Goal: Task Accomplishment & Management: Use online tool/utility

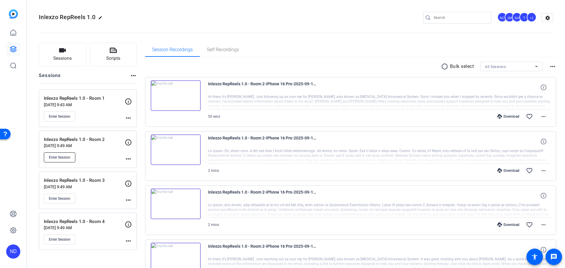
click at [65, 156] on span "Enter Session" at bounding box center [59, 157] width 21 height 5
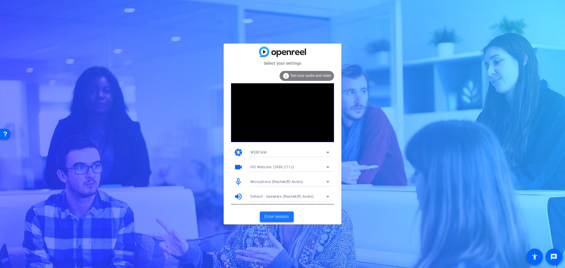
click at [280, 217] on span "Enter session" at bounding box center [277, 217] width 24 height 6
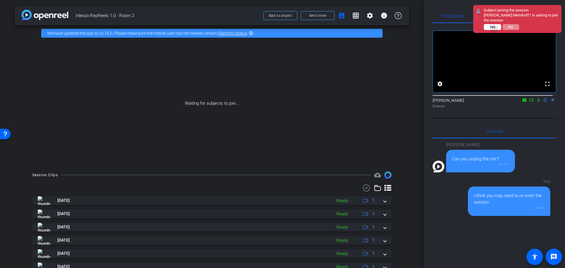
click at [495, 29] on span "Yes" at bounding box center [493, 27] width 6 height 4
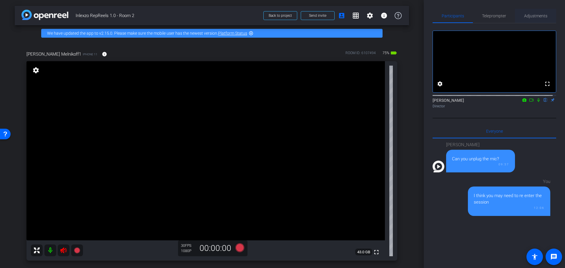
click at [537, 17] on span "Adjustments" at bounding box center [535, 16] width 23 height 4
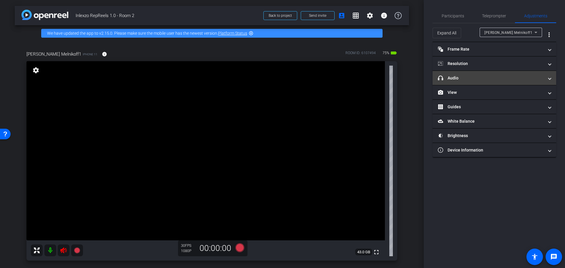
click at [477, 78] on mat-panel-title "headphone icon Audio" at bounding box center [491, 78] width 106 height 6
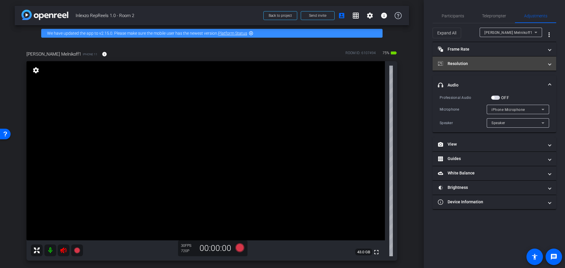
click at [474, 63] on mat-panel-title "Resolution" at bounding box center [491, 64] width 106 height 6
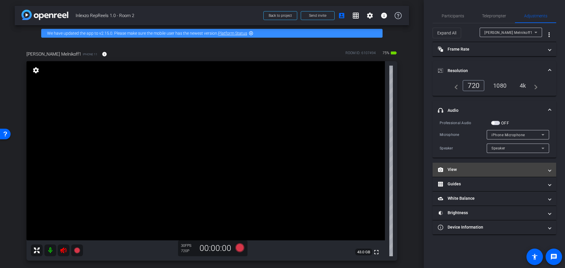
click at [450, 171] on mat-panel-title "View" at bounding box center [491, 170] width 106 height 6
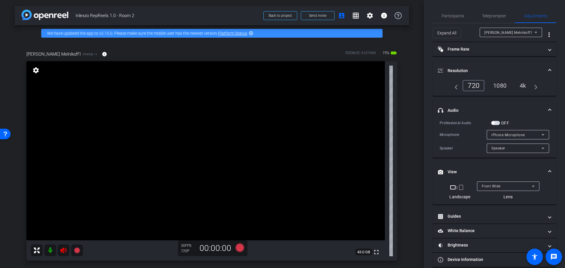
click at [459, 188] on mat-icon "crop_portrait" at bounding box center [461, 187] width 7 height 7
click at [62, 251] on icon at bounding box center [63, 253] width 7 height 7
click at [64, 253] on icon at bounding box center [63, 253] width 7 height 7
click at [63, 254] on icon at bounding box center [63, 253] width 7 height 7
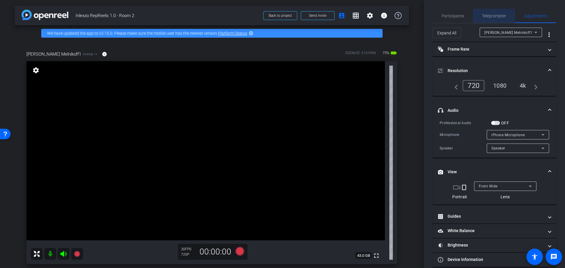
click at [495, 18] on span "Teleprompter" at bounding box center [494, 16] width 24 height 4
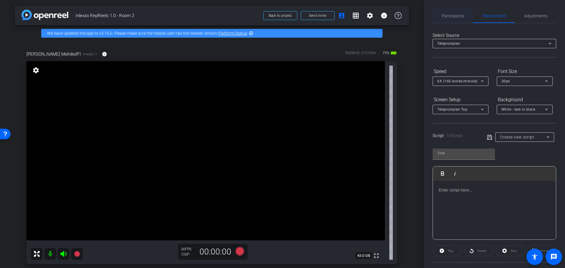
click at [453, 12] on span "Participants" at bounding box center [453, 16] width 22 height 14
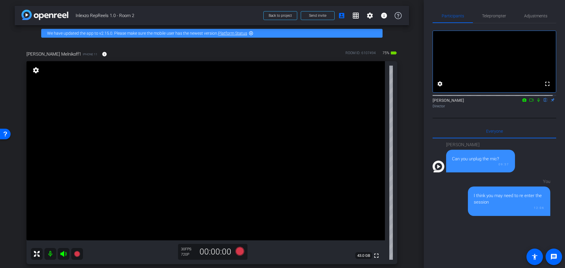
click at [414, 58] on div "arrow_back Inlexzo RepReels 1.0 - Room 2 Back to project Send invite account_bo…" at bounding box center [212, 134] width 424 height 268
click at [529, 102] on icon at bounding box center [531, 100] width 5 height 4
click at [536, 102] on icon at bounding box center [538, 100] width 5 height 4
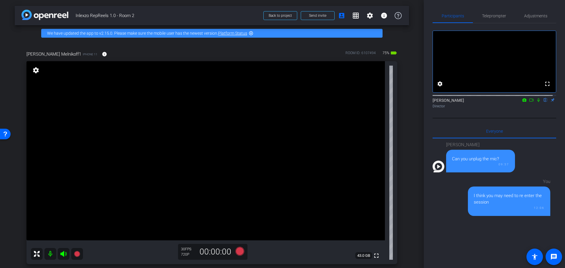
click at [536, 102] on icon at bounding box center [538, 100] width 5 height 4
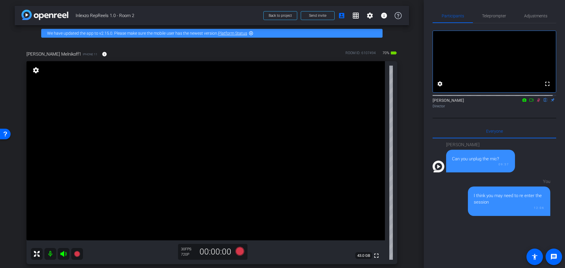
click at [536, 102] on icon at bounding box center [538, 100] width 5 height 4
click at [497, 10] on span "Teleprompter" at bounding box center [494, 16] width 24 height 14
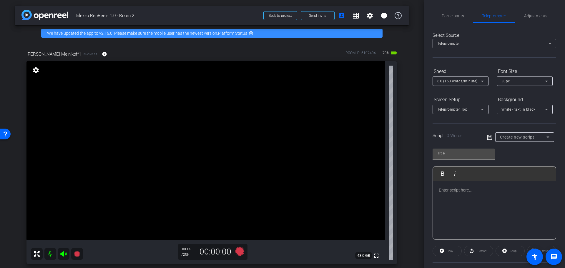
click at [523, 140] on div "Create new script" at bounding box center [523, 137] width 46 height 7
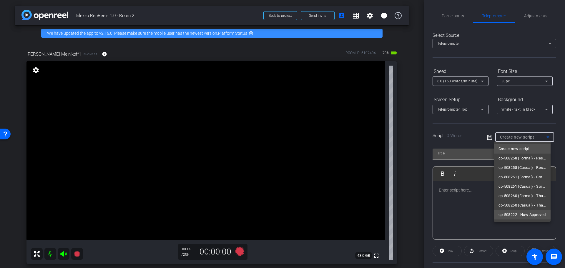
click at [525, 215] on span "cp-508222 - Now Approved" at bounding box center [522, 214] width 47 height 7
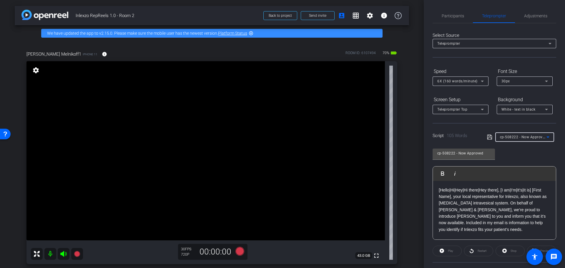
click at [477, 80] on div "6X (160 words/minute)" at bounding box center [459, 80] width 44 height 7
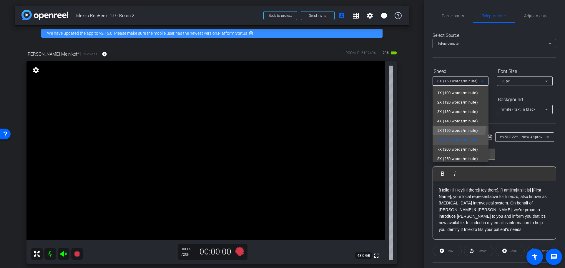
click at [457, 127] on span "5X (150 words/minute)" at bounding box center [457, 130] width 41 height 7
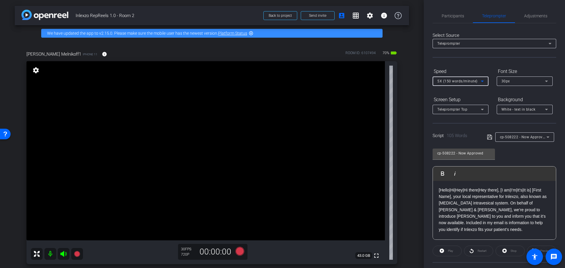
click at [476, 61] on div "Select Source Teleprompter Speed 5X (150 words/minute) Font Size 30px Screen Se…" at bounding box center [495, 168] width 124 height 290
click at [533, 15] on span "Adjustments" at bounding box center [535, 16] width 23 height 4
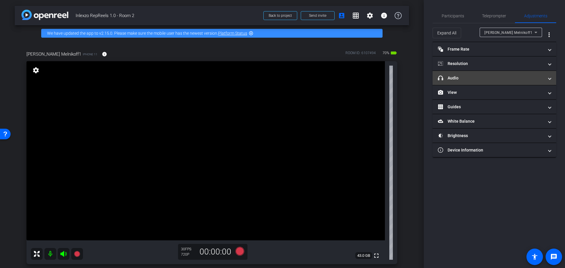
click at [474, 75] on mat-panel-title "headphone icon Audio" at bounding box center [491, 78] width 106 height 6
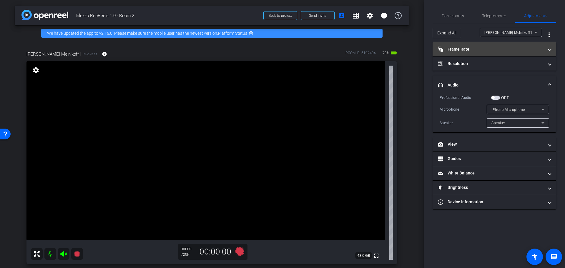
click at [489, 53] on mat-expansion-panel-header "Frame Rate Frame Rate" at bounding box center [495, 49] width 124 height 14
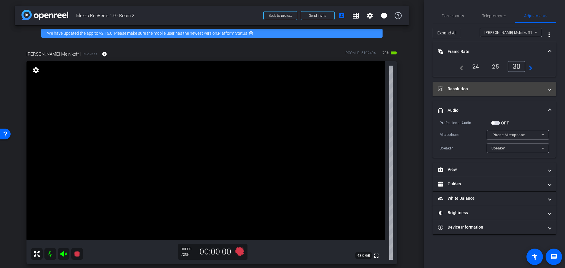
click at [482, 92] on mat-expansion-panel-header "Resolution" at bounding box center [495, 89] width 124 height 14
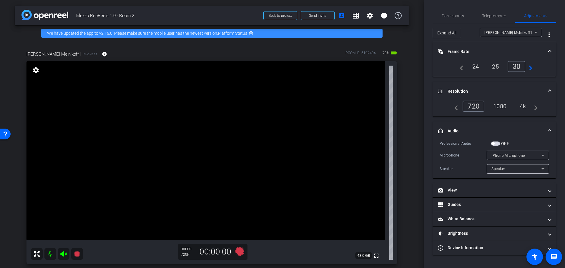
click at [522, 105] on div "4k" at bounding box center [522, 106] width 15 height 10
click at [492, 46] on mat-expansion-panel-header "Frame Rate Frame Rate" at bounding box center [495, 51] width 124 height 19
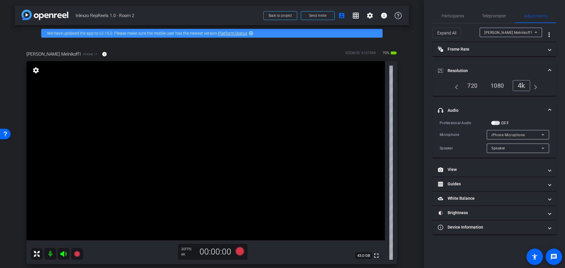
click at [514, 68] on mat-panel-title "Resolution" at bounding box center [491, 71] width 106 height 6
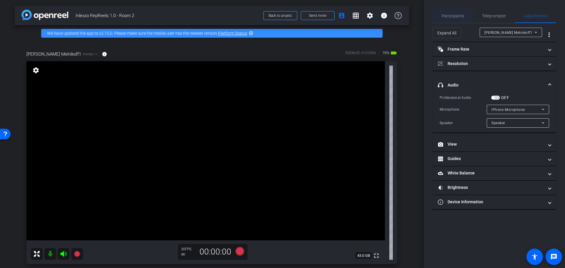
click at [455, 15] on span "Participants" at bounding box center [453, 16] width 22 height 4
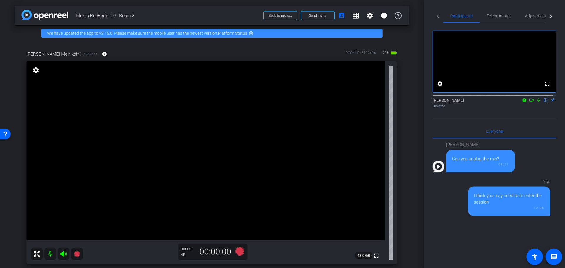
click at [537, 102] on icon at bounding box center [538, 100] width 2 height 4
click at [535, 103] on mat-icon at bounding box center [538, 99] width 7 height 5
click at [525, 15] on span "Adjustments" at bounding box center [536, 16] width 23 height 4
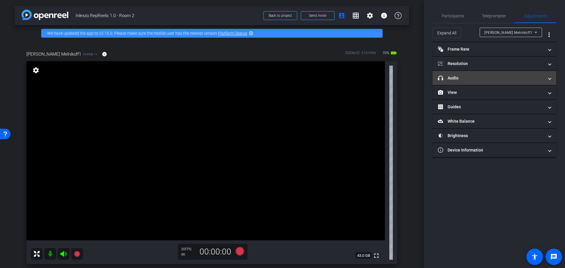
click at [470, 78] on mat-panel-title "headphone icon Audio" at bounding box center [491, 78] width 106 height 6
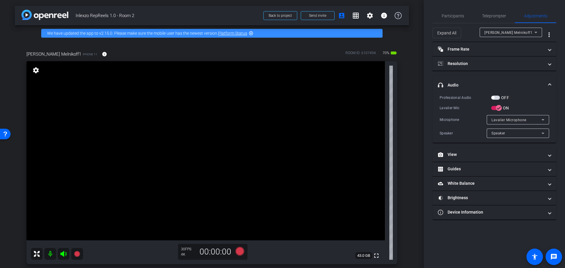
click at [471, 83] on mat-panel-title "headphone icon Audio" at bounding box center [491, 85] width 106 height 6
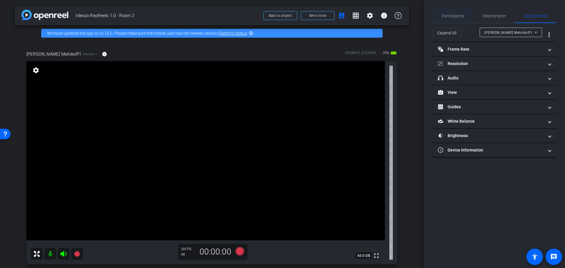
click at [453, 16] on span "Participants" at bounding box center [453, 16] width 22 height 4
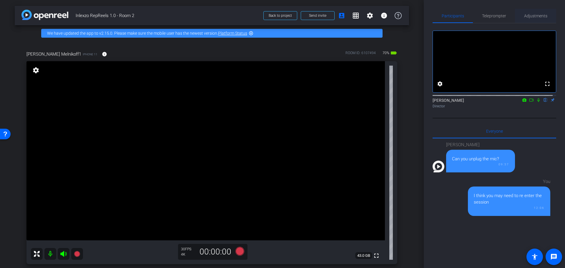
click at [534, 15] on span "Adjustments" at bounding box center [535, 16] width 23 height 4
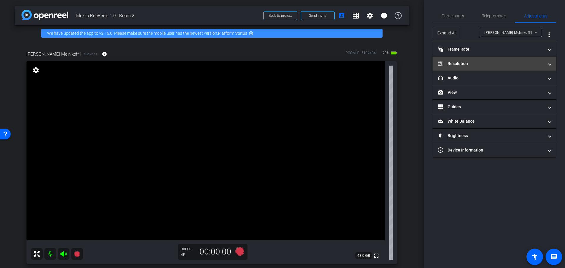
click at [491, 61] on mat-panel-title "Resolution" at bounding box center [491, 64] width 106 height 6
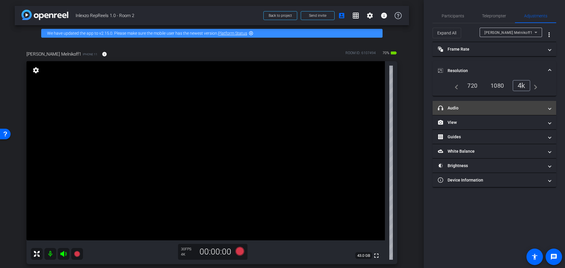
click at [469, 109] on mat-panel-title "headphone icon Audio" at bounding box center [491, 108] width 106 height 6
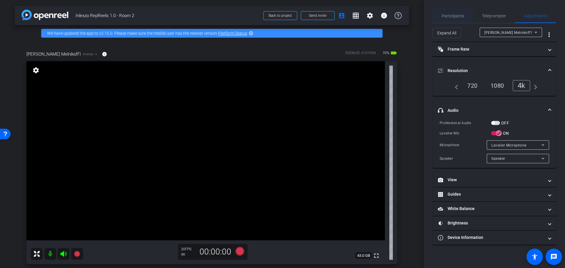
click at [460, 19] on span "Participants" at bounding box center [453, 16] width 22 height 14
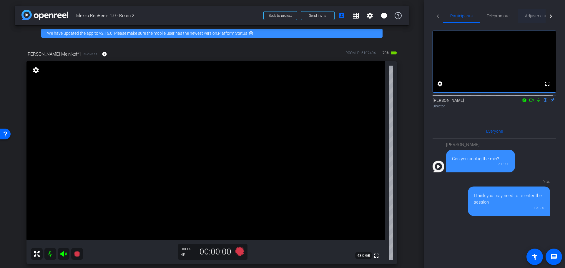
click at [535, 14] on span "Adjustments" at bounding box center [536, 16] width 23 height 4
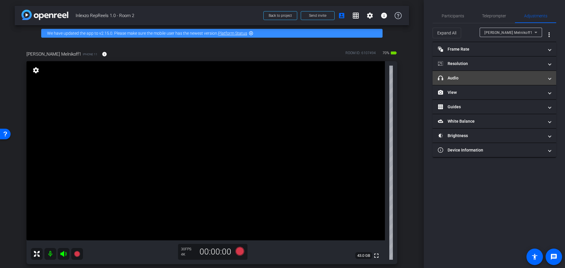
click at [474, 77] on mat-panel-title "headphone icon Audio" at bounding box center [491, 78] width 106 height 6
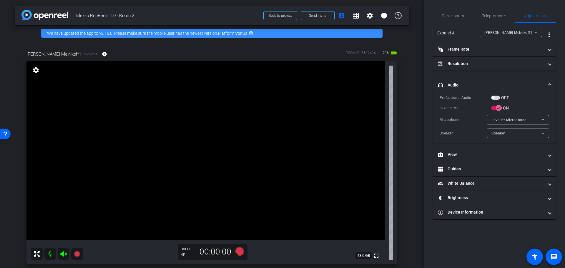
click at [500, 95] on div "OFF" at bounding box center [500, 98] width 18 height 6
click at [496, 99] on span "button" at bounding box center [495, 98] width 9 height 4
click at [458, 20] on span "Participants" at bounding box center [453, 16] width 22 height 14
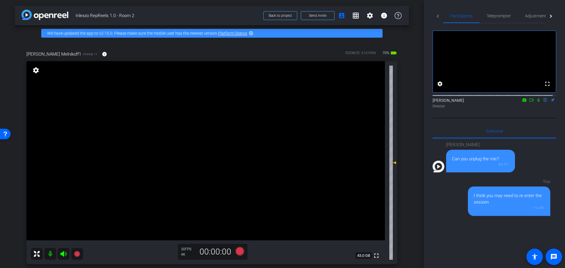
click at [536, 102] on icon at bounding box center [538, 100] width 5 height 4
click at [73, 256] on mat-icon at bounding box center [77, 254] width 12 height 12
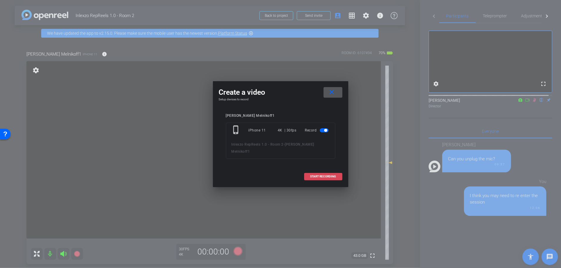
click at [316, 173] on span at bounding box center [324, 177] width 38 height 14
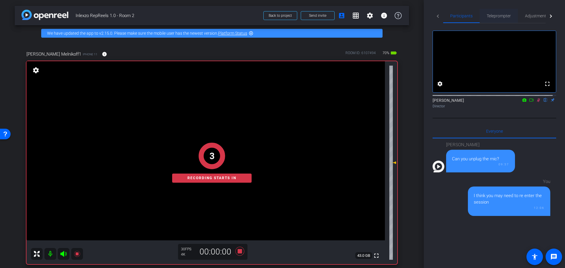
click at [501, 12] on span "Teleprompter" at bounding box center [499, 16] width 24 height 14
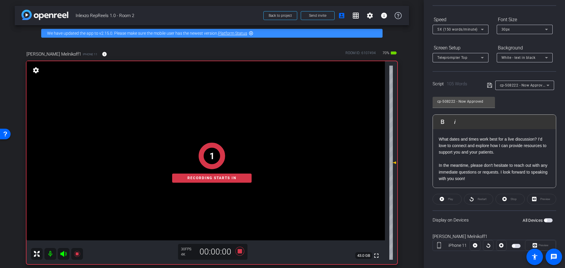
scroll to position [53, 0]
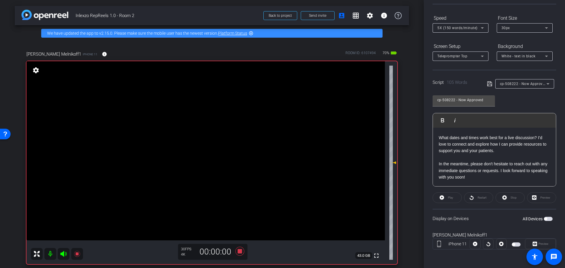
click at [446, 196] on div "Play" at bounding box center [447, 197] width 29 height 11
click at [545, 219] on span "button" at bounding box center [548, 219] width 9 height 4
click at [445, 201] on span at bounding box center [447, 198] width 29 height 14
click at [539, 243] on span "Preview" at bounding box center [544, 243] width 10 height 3
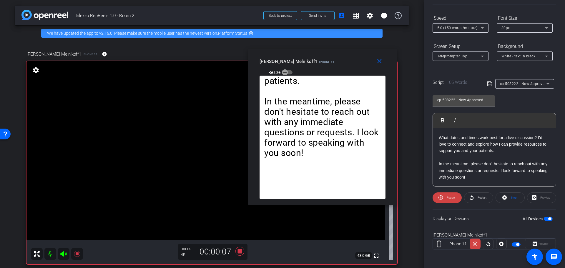
drag, startPoint x: 276, startPoint y: 64, endPoint x: 322, endPoint y: 56, distance: 47.0
click at [293, 68] on mat-slide-toggle "Resize" at bounding box center [276, 72] width 33 height 9
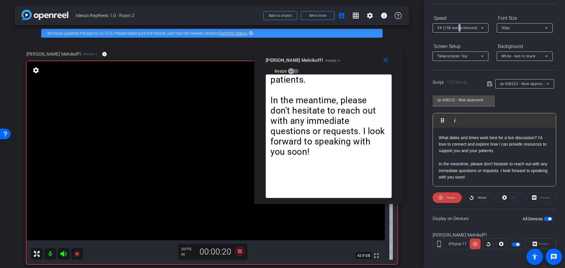
click at [459, 29] on span "5X (150 words/minute)" at bounding box center [457, 28] width 40 height 4
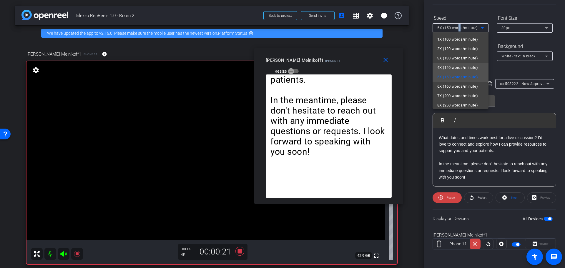
click at [459, 67] on span "4X (140 words/minute)" at bounding box center [457, 67] width 41 height 7
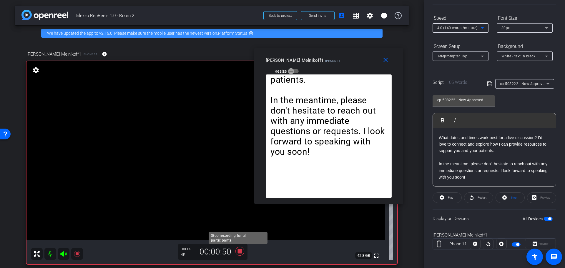
click at [241, 252] on icon at bounding box center [240, 251] width 14 height 11
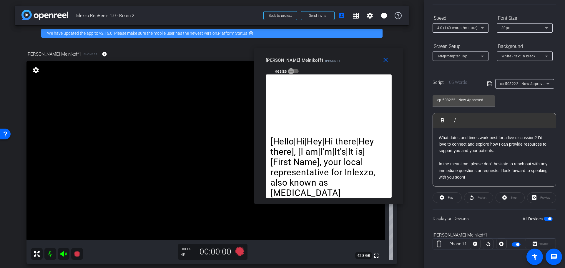
scroll to position [0, 0]
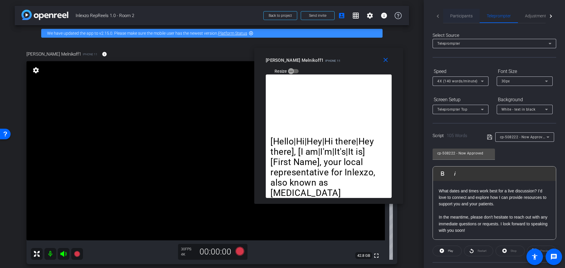
click at [459, 19] on span "Participants" at bounding box center [461, 16] width 22 height 14
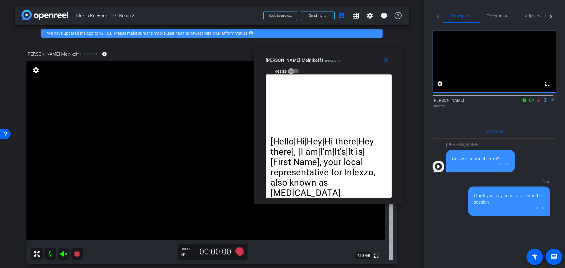
click at [536, 102] on icon at bounding box center [538, 100] width 5 height 4
click at [535, 17] on span "Adjustments" at bounding box center [536, 16] width 23 height 4
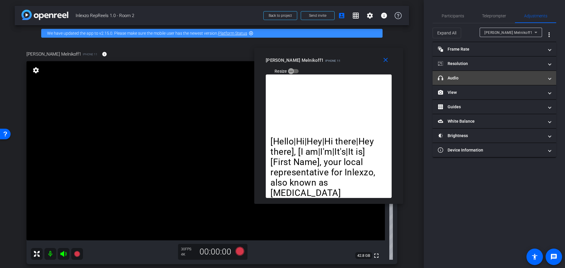
click at [474, 75] on mat-panel-title "headphone icon Audio" at bounding box center [491, 78] width 106 height 6
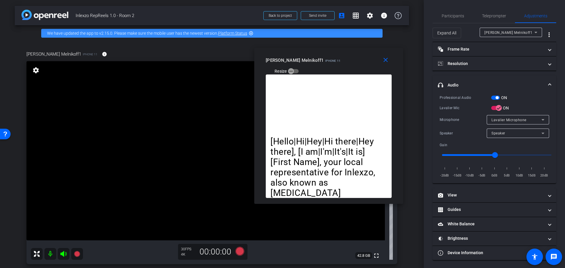
click at [496, 99] on span "button" at bounding box center [495, 98] width 9 height 4
click at [456, 19] on span "Participants" at bounding box center [453, 16] width 22 height 14
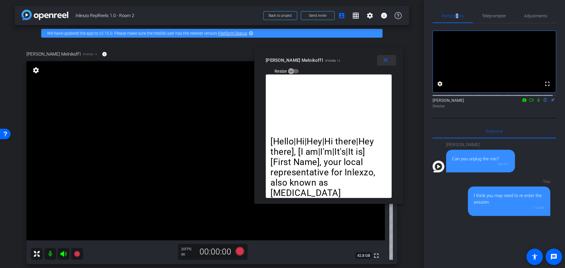
click at [389, 59] on button "close" at bounding box center [386, 60] width 19 height 11
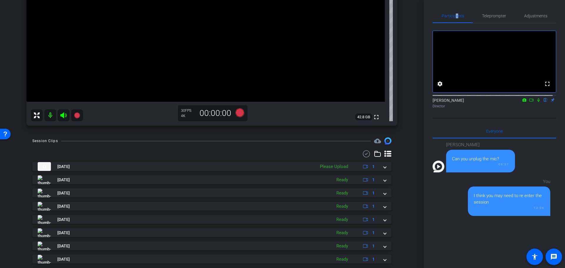
scroll to position [182, 0]
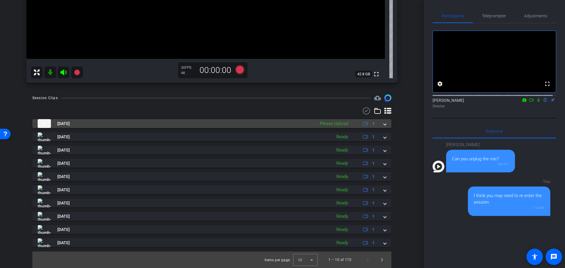
click at [375, 122] on mat-panel-description "Please Upload 1" at bounding box center [348, 123] width 62 height 9
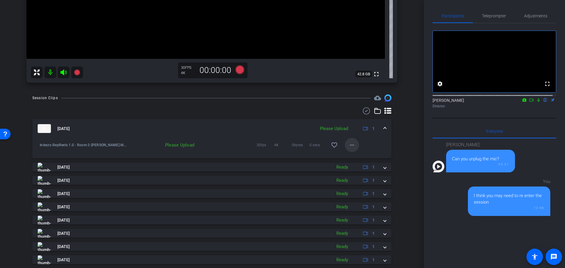
click at [348, 143] on mat-icon "more_horiz" at bounding box center [351, 145] width 7 height 7
click at [346, 157] on button "Upload" at bounding box center [357, 157] width 33 height 7
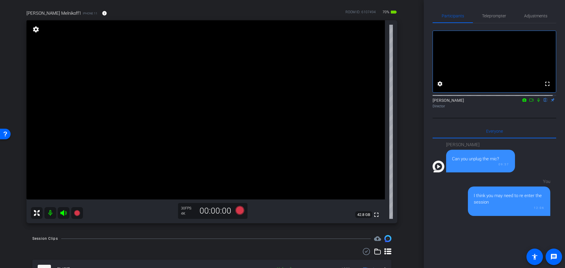
scroll to position [0, 0]
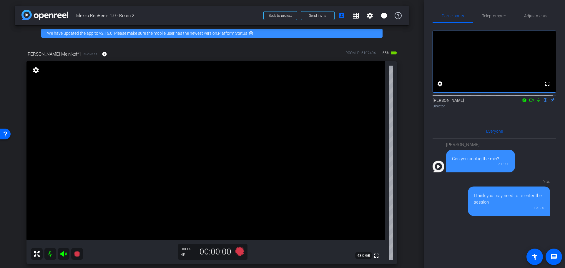
click at [62, 253] on icon at bounding box center [63, 254] width 6 height 6
click at [51, 254] on mat-icon at bounding box center [50, 254] width 12 height 12
click at [66, 254] on icon at bounding box center [63, 254] width 6 height 6
click at [50, 257] on mat-icon at bounding box center [50, 254] width 12 height 12
click at [535, 103] on mat-icon at bounding box center [538, 99] width 7 height 5
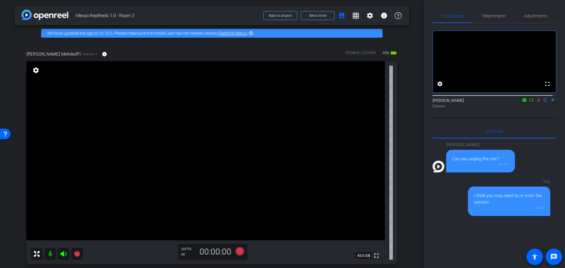
click at [535, 103] on mat-icon at bounding box center [538, 99] width 7 height 5
click at [524, 14] on span "Adjustments" at bounding box center [535, 16] width 23 height 4
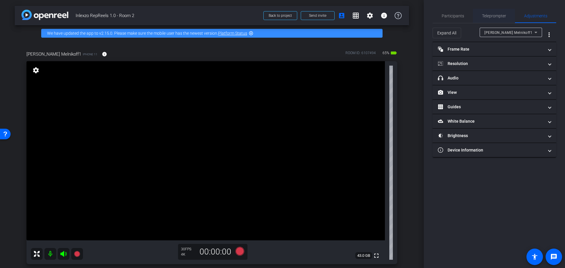
click at [501, 17] on span "Teleprompter" at bounding box center [494, 16] width 24 height 4
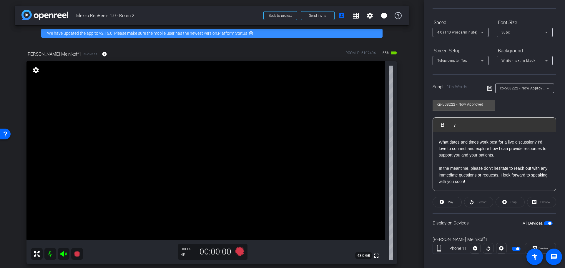
scroll to position [53, 0]
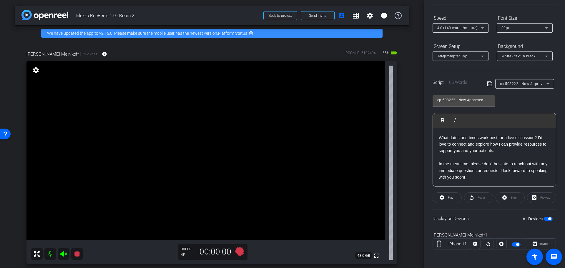
click at [544, 219] on span "button" at bounding box center [548, 219] width 9 height 4
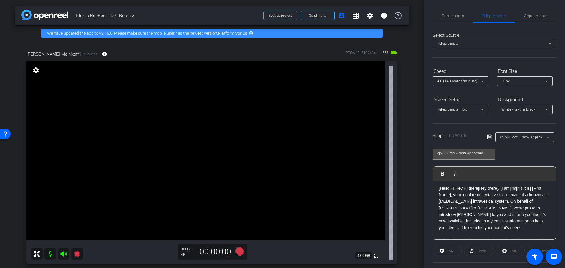
scroll to position [0, 0]
click at [528, 14] on span "Adjustments" at bounding box center [535, 16] width 23 height 4
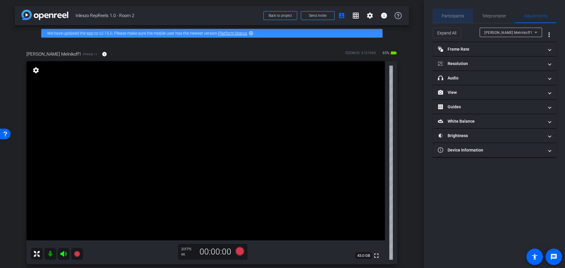
click at [454, 17] on span "Participants" at bounding box center [453, 16] width 22 height 4
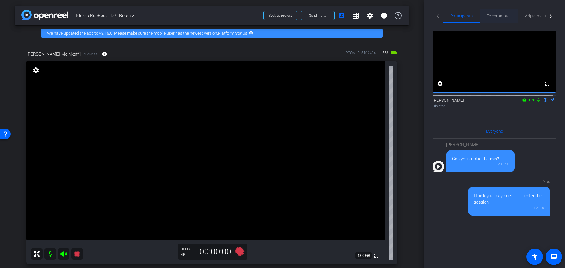
click at [503, 13] on span "Teleprompter" at bounding box center [499, 16] width 24 height 14
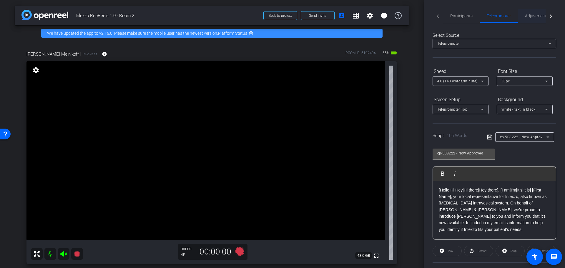
click at [522, 14] on div "Adjustments" at bounding box center [536, 16] width 37 height 14
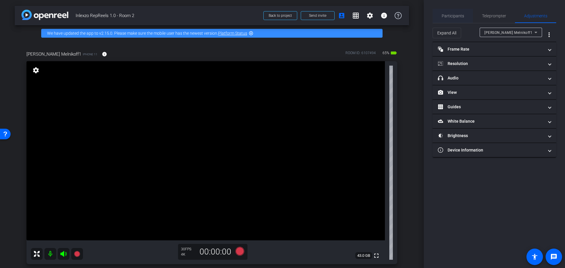
click at [456, 16] on span "Participants" at bounding box center [453, 16] width 22 height 4
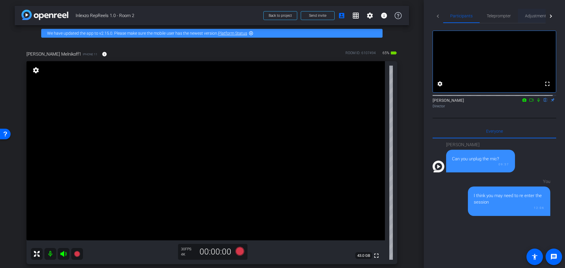
click at [535, 15] on span "Adjustments" at bounding box center [536, 16] width 23 height 4
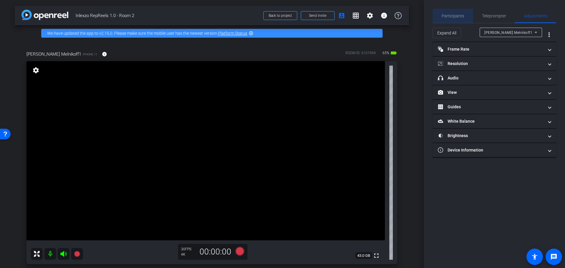
click at [457, 17] on span "Participants" at bounding box center [453, 16] width 22 height 4
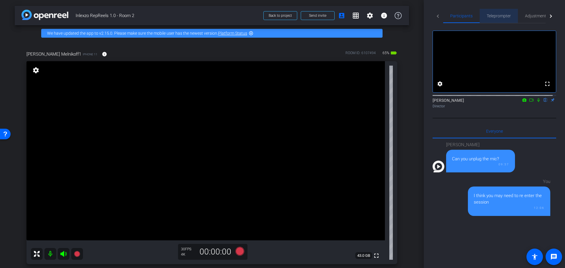
click at [493, 20] on span "Teleprompter" at bounding box center [499, 16] width 24 height 14
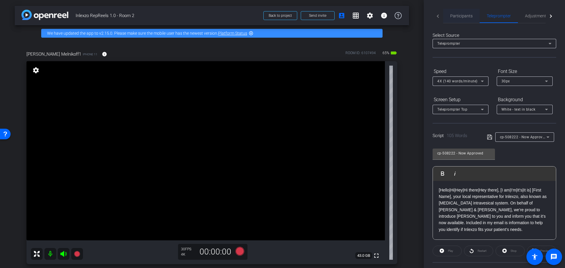
click at [460, 17] on span "Participants" at bounding box center [461, 16] width 22 height 4
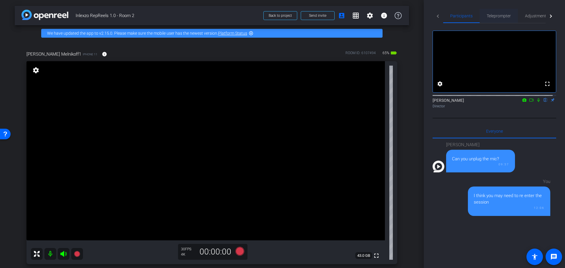
click at [499, 19] on span "Teleprompter" at bounding box center [499, 16] width 24 height 14
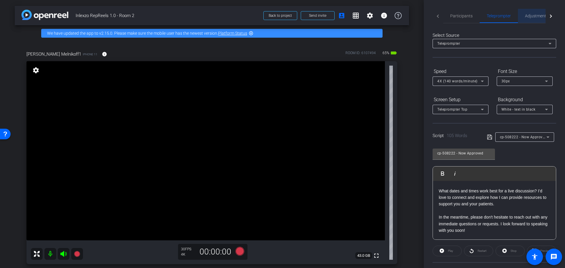
click at [530, 14] on span "Adjustments" at bounding box center [536, 16] width 23 height 4
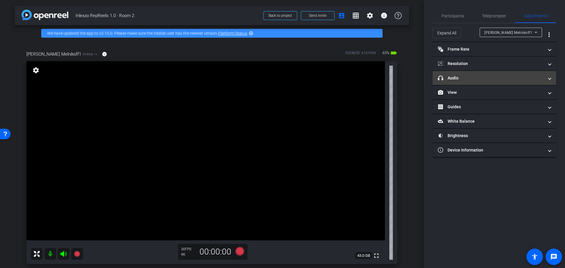
click at [474, 80] on mat-panel-title "headphone icon Audio" at bounding box center [491, 78] width 106 height 6
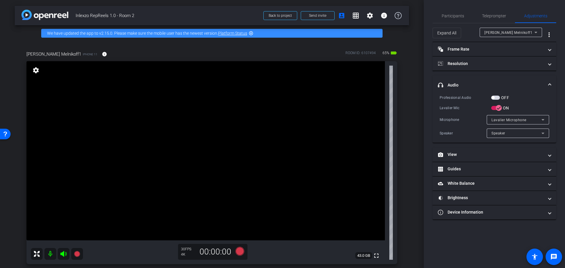
click at [499, 97] on span "button" at bounding box center [495, 98] width 9 height 4
drag, startPoint x: 460, startPoint y: 22, endPoint x: 466, endPoint y: 30, distance: 10.1
click at [460, 22] on span "Participants" at bounding box center [453, 16] width 22 height 14
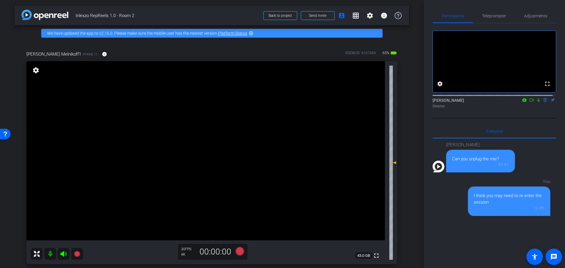
click at [536, 102] on icon at bounding box center [538, 100] width 5 height 4
click at [494, 17] on span "Teleprompter" at bounding box center [494, 16] width 24 height 4
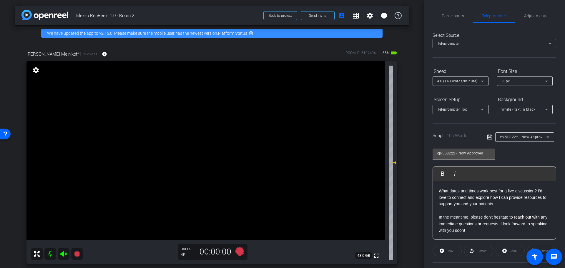
scroll to position [53, 0]
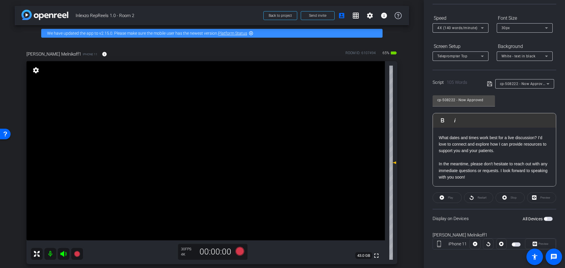
click at [513, 245] on span "button" at bounding box center [516, 244] width 9 height 4
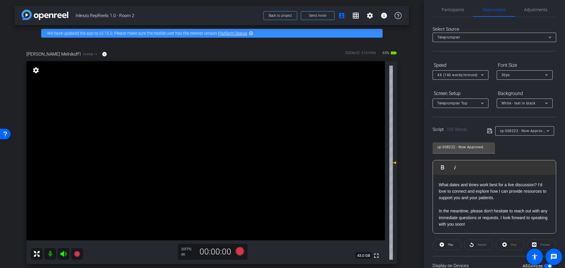
scroll to position [0, 0]
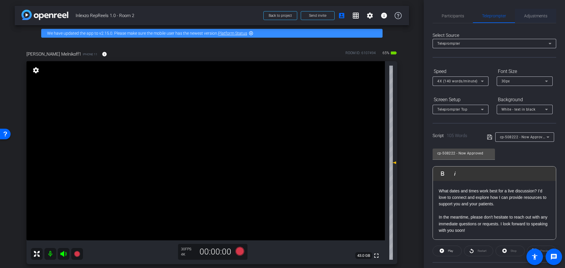
click at [535, 19] on span "Adjustments" at bounding box center [535, 16] width 23 height 14
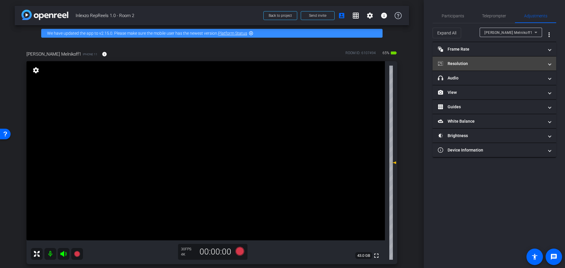
click at [485, 69] on mat-expansion-panel-header "Resolution" at bounding box center [495, 64] width 124 height 14
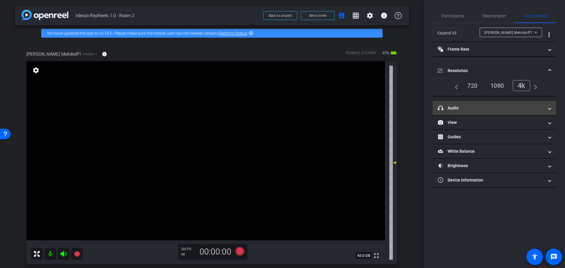
click at [462, 108] on mat-panel-title "headphone icon Audio" at bounding box center [491, 108] width 106 height 6
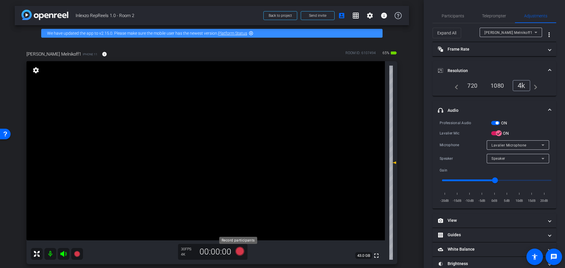
click at [233, 250] on icon at bounding box center [240, 251] width 14 height 11
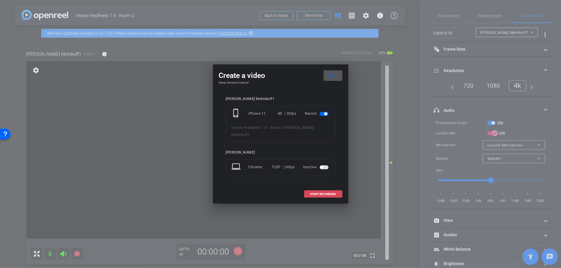
click at [318, 193] on span "START RECORDING" at bounding box center [323, 194] width 26 height 3
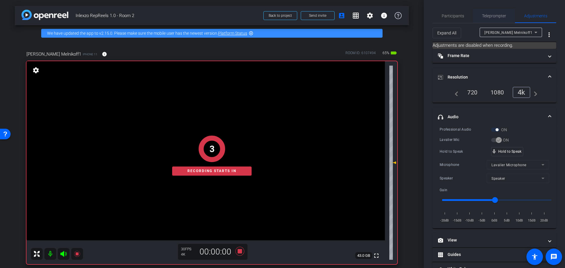
click at [486, 10] on span "Teleprompter" at bounding box center [494, 16] width 24 height 14
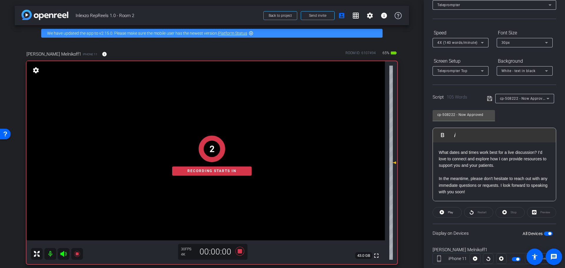
scroll to position [53, 0]
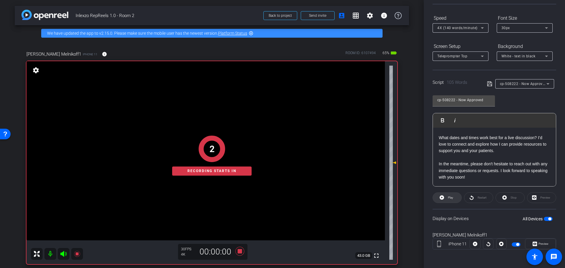
click at [451, 200] on span "Play" at bounding box center [449, 198] width 7 height 8
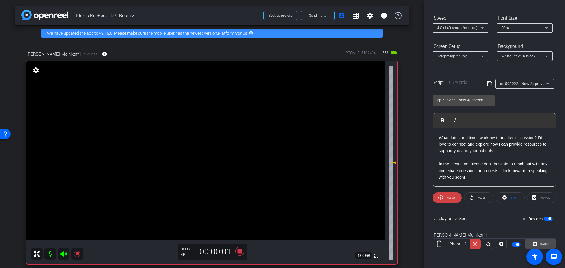
click at [539, 243] on span "Preview" at bounding box center [544, 243] width 10 height 3
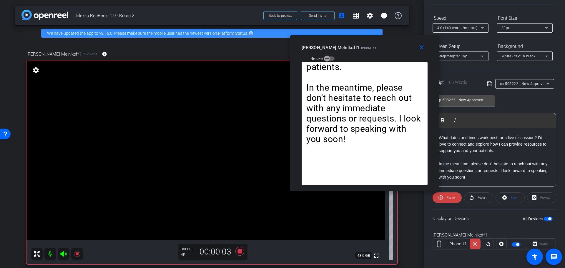
drag, startPoint x: 272, startPoint y: 73, endPoint x: 354, endPoint y: 52, distance: 84.7
click at [354, 52] on div "Amy Melnikoff1 iPhone 11 Resize" at bounding box center [367, 52] width 130 height 21
click at [237, 251] on icon at bounding box center [239, 251] width 9 height 9
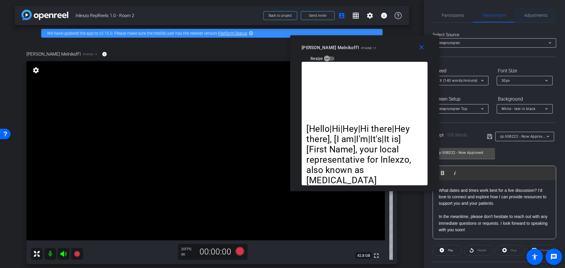
scroll to position [0, 0]
click at [529, 14] on span "Adjustments" at bounding box center [535, 16] width 23 height 4
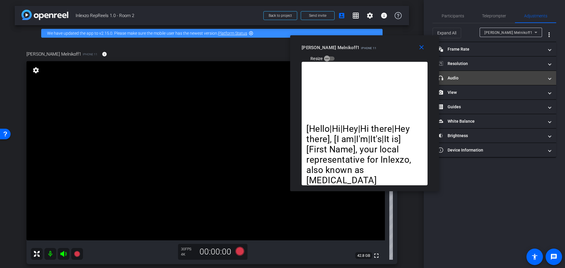
click at [488, 77] on mat-panel-title "headphone icon Audio" at bounding box center [491, 78] width 106 height 6
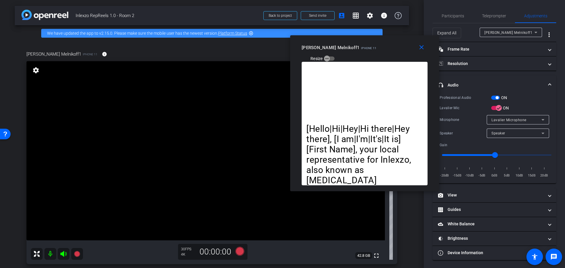
drag, startPoint x: 504, startPoint y: 97, endPoint x: 499, endPoint y: 96, distance: 4.6
click at [502, 97] on label "ON" at bounding box center [503, 98] width 7 height 6
click at [500, 97] on button "ON" at bounding box center [495, 98] width 9 height 4
click at [461, 15] on span "Participants" at bounding box center [453, 16] width 22 height 4
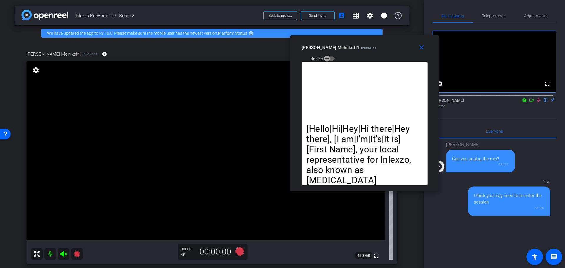
click at [537, 102] on icon at bounding box center [538, 100] width 3 height 4
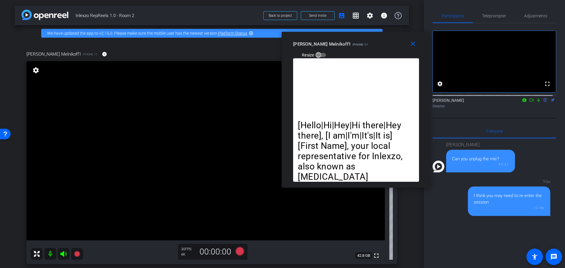
drag, startPoint x: 363, startPoint y: 44, endPoint x: 358, endPoint y: 41, distance: 5.9
click at [326, 50] on mat-slide-toggle "Resize" at bounding box center [309, 54] width 33 height 9
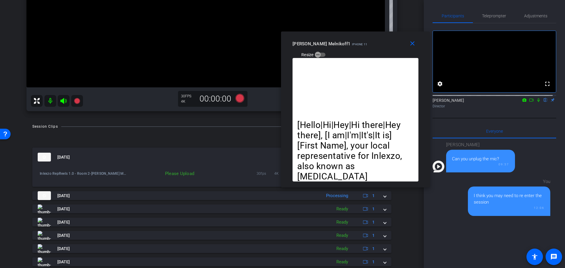
scroll to position [150, 0]
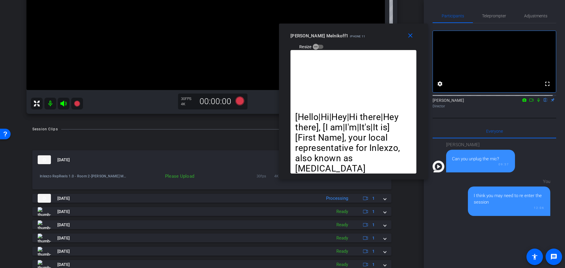
drag, startPoint x: 348, startPoint y: 45, endPoint x: 355, endPoint y: 4, distance: 40.9
click at [355, 24] on div "close Amy Melnikoff1 iPhone 11 Resize" at bounding box center [353, 37] width 149 height 26
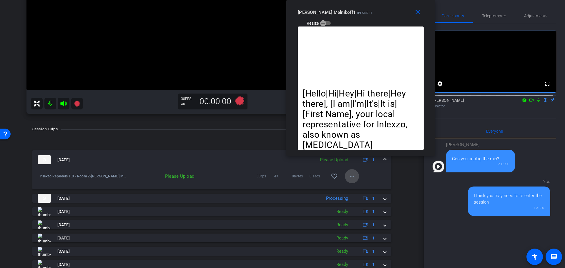
click at [350, 175] on mat-icon "more_horiz" at bounding box center [351, 176] width 7 height 7
click at [349, 188] on span "Upload" at bounding box center [358, 188] width 24 height 7
click at [409, 178] on div "arrow_back Inlexzo RepReels 1.0 - Room 2 Back to project Send invite account_bo…" at bounding box center [212, 134] width 424 height 268
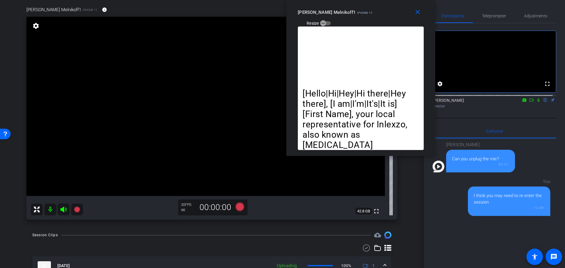
scroll to position [61, 0]
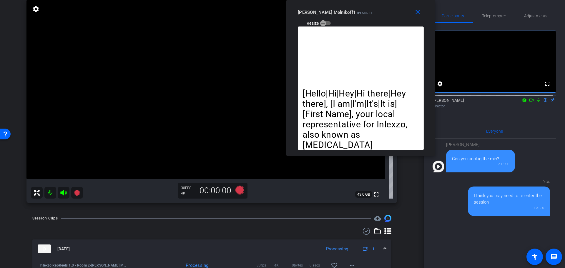
click at [529, 102] on icon at bounding box center [531, 100] width 5 height 4
click at [63, 192] on icon at bounding box center [63, 193] width 6 height 6
click at [51, 192] on mat-icon at bounding box center [50, 193] width 12 height 12
click at [58, 191] on mat-icon at bounding box center [64, 193] width 12 height 12
click at [51, 193] on mat-icon at bounding box center [50, 193] width 12 height 12
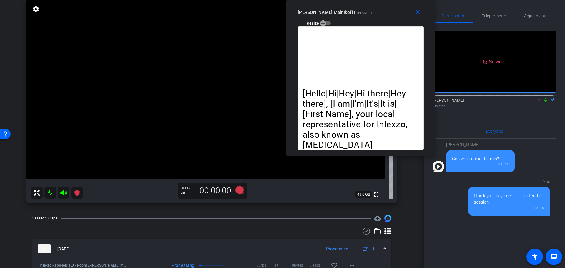
click at [62, 193] on icon at bounding box center [63, 193] width 6 height 6
click at [64, 193] on icon at bounding box center [63, 193] width 6 height 6
click at [536, 102] on icon at bounding box center [538, 100] width 5 height 4
click at [59, 198] on mat-icon at bounding box center [64, 193] width 12 height 12
click at [61, 195] on icon at bounding box center [63, 192] width 7 height 7
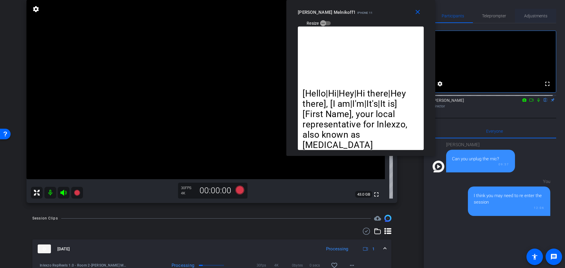
click at [537, 15] on span "Adjustments" at bounding box center [535, 16] width 23 height 4
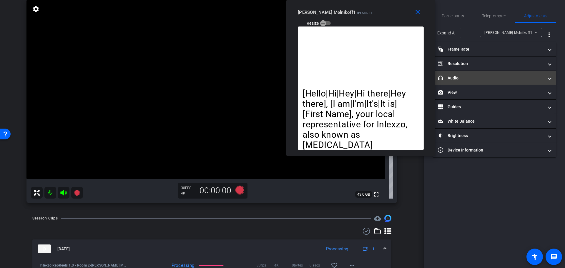
click at [476, 77] on mat-panel-title "headphone icon Audio" at bounding box center [491, 78] width 106 height 6
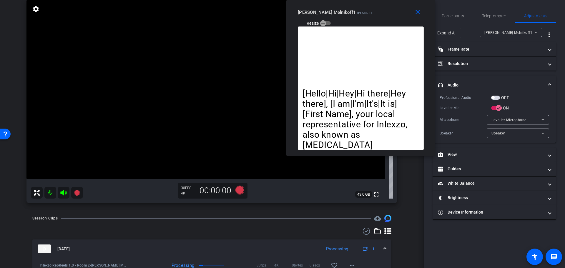
click at [496, 98] on span "button" at bounding box center [495, 98] width 9 height 4
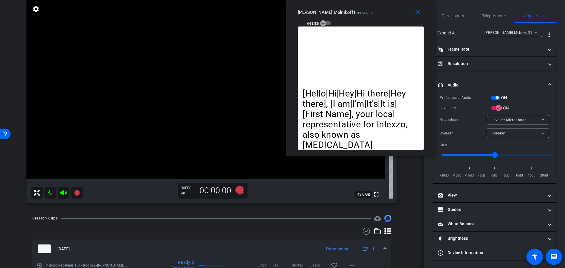
click at [494, 97] on span "button" at bounding box center [495, 98] width 9 height 4
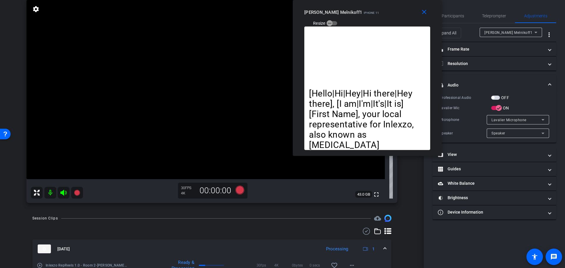
drag, startPoint x: 338, startPoint y: 12, endPoint x: 345, endPoint y: 10, distance: 7.0
click at [345, 10] on div "Amy Melnikoff1 iPhone 11" at bounding box center [341, 11] width 75 height 7
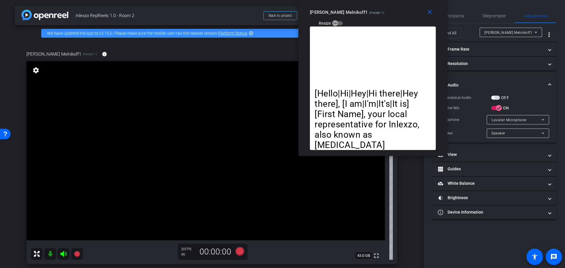
drag, startPoint x: 345, startPoint y: 15, endPoint x: 351, endPoint y: 13, distance: 6.0
click at [351, 13] on div "Amy Melnikoff1 iPhone 11 Resize" at bounding box center [375, 17] width 130 height 21
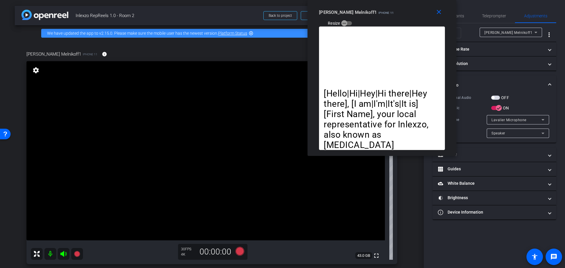
drag, startPoint x: 351, startPoint y: 22, endPoint x: 362, endPoint y: 19, distance: 11.6
click at [362, 19] on div "close Amy Melnikoff1 iPhone 11 Resize" at bounding box center [382, 13] width 149 height 26
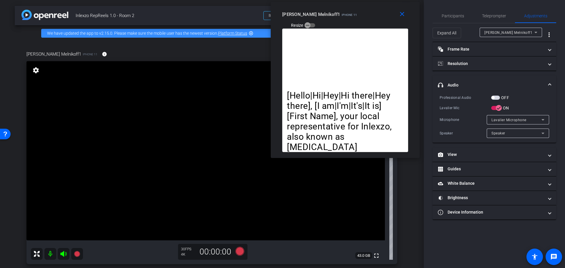
drag, startPoint x: 365, startPoint y: 14, endPoint x: 326, endPoint y: 16, distance: 38.9
click at [326, 16] on div "Amy Melnikoff1 iPhone 11" at bounding box center [319, 13] width 75 height 7
click at [497, 98] on span "button" at bounding box center [495, 98] width 9 height 4
click at [454, 9] on span "Participants" at bounding box center [453, 16] width 22 height 14
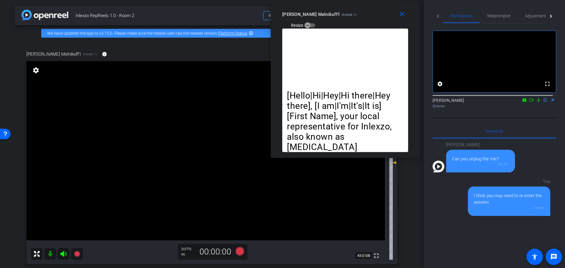
click at [536, 102] on icon at bounding box center [538, 100] width 5 height 4
click at [494, 10] on span "Teleprompter" at bounding box center [499, 16] width 24 height 14
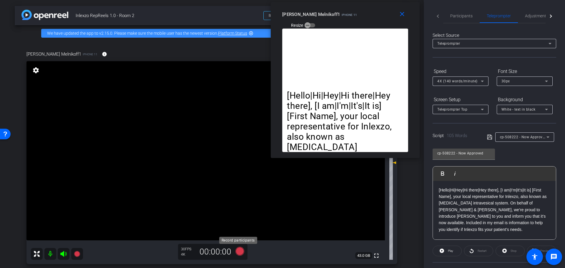
click at [234, 252] on icon at bounding box center [240, 251] width 14 height 11
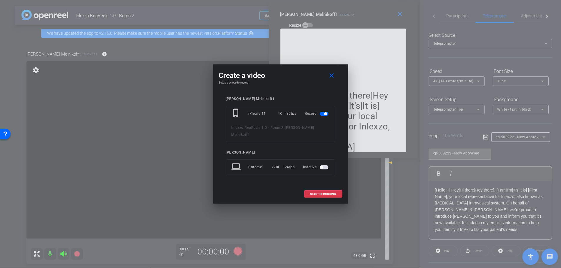
click at [305, 183] on div "Amy Melnikoff1 phone_iphone iPhone 11 4K | 30fps Record Inlexzo RepReels 1.0 - …" at bounding box center [281, 140] width 124 height 99
click at [308, 187] on span at bounding box center [324, 194] width 38 height 14
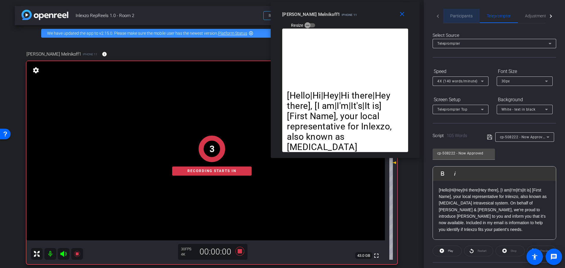
click at [456, 13] on span "Participants" at bounding box center [461, 16] width 22 height 14
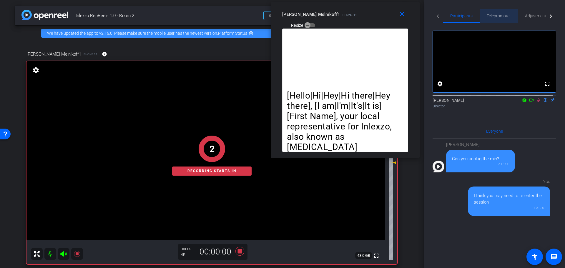
click at [491, 14] on span "Teleprompter" at bounding box center [499, 16] width 24 height 4
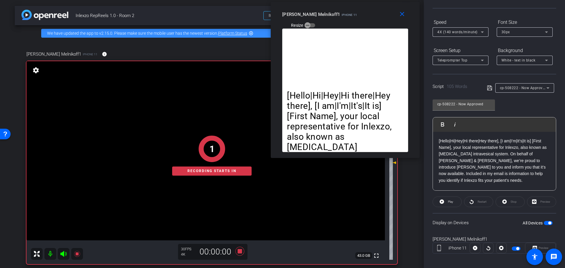
scroll to position [53, 0]
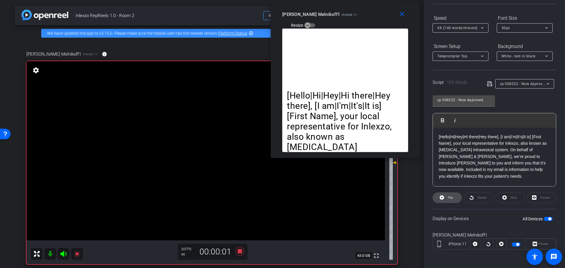
click at [447, 196] on span "Play" at bounding box center [449, 198] width 7 height 8
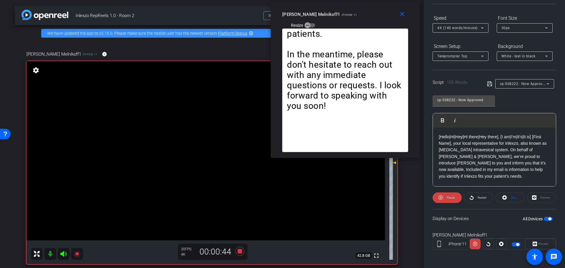
click at [237, 253] on icon at bounding box center [239, 251] width 9 height 9
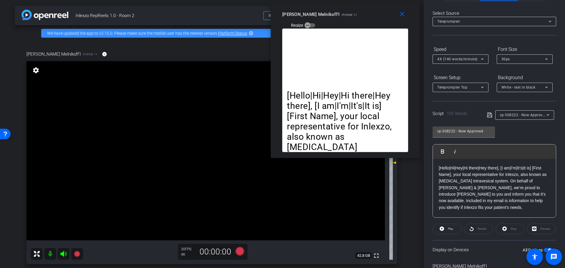
scroll to position [0, 0]
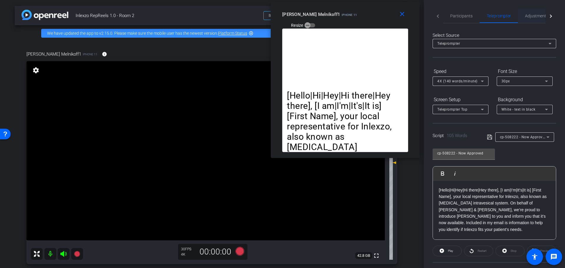
click at [533, 16] on span "Adjustments" at bounding box center [536, 16] width 23 height 4
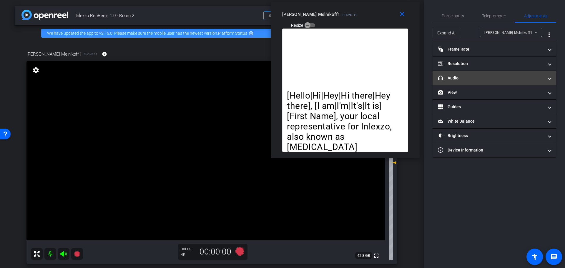
click at [469, 82] on mat-expansion-panel-header "headphone icon Audio" at bounding box center [495, 78] width 124 height 14
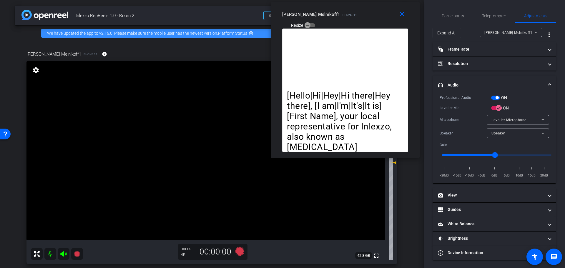
click at [498, 97] on span "button" at bounding box center [497, 97] width 3 height 3
click at [453, 23] on div "Expand All Amy Melnikoff1 more_vert" at bounding box center [495, 32] width 124 height 19
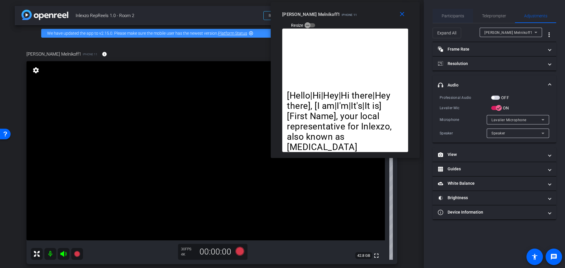
click at [461, 11] on span "Participants" at bounding box center [453, 16] width 22 height 14
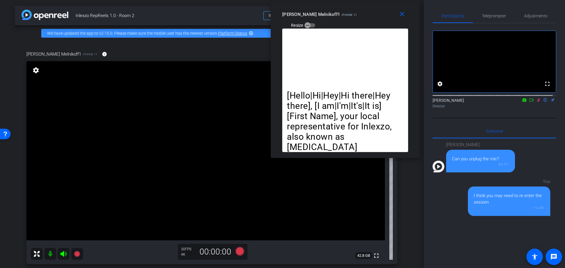
click at [536, 102] on icon at bounding box center [538, 100] width 5 height 4
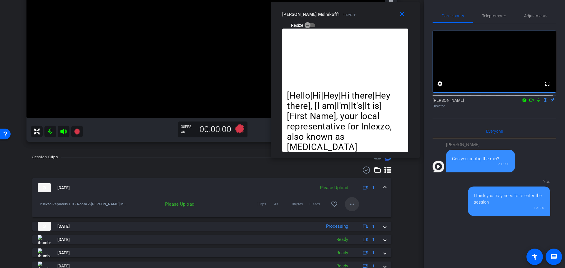
click at [348, 201] on mat-icon "more_horiz" at bounding box center [351, 204] width 7 height 7
click at [351, 216] on span "Upload" at bounding box center [358, 216] width 24 height 7
click at [528, 8] on div "Participants Teleprompter Adjustments fullscreen settings Nick Dambrosia flip D…" at bounding box center [494, 134] width 141 height 268
click at [529, 17] on span "Adjustments" at bounding box center [535, 16] width 23 height 4
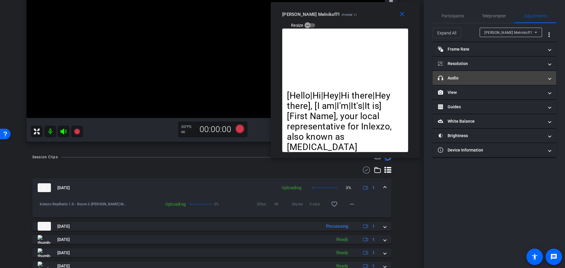
click at [481, 75] on mat-panel-title "headphone icon Audio" at bounding box center [491, 78] width 106 height 6
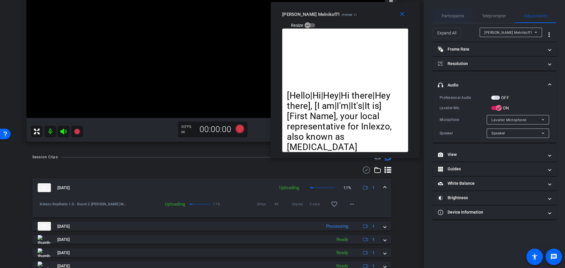
click at [454, 15] on span "Participants" at bounding box center [453, 16] width 22 height 4
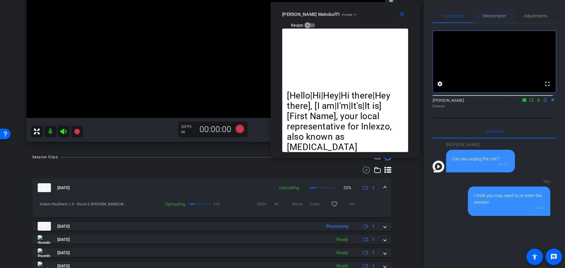
click at [487, 12] on span "Teleprompter" at bounding box center [494, 16] width 24 height 14
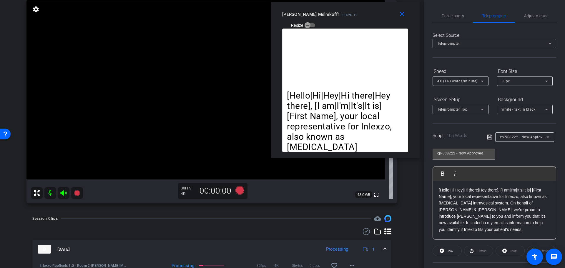
scroll to position [61, 0]
click at [64, 193] on icon at bounding box center [63, 193] width 6 height 6
click at [50, 190] on mat-icon at bounding box center [50, 193] width 12 height 12
click at [65, 192] on icon at bounding box center [63, 192] width 7 height 7
click at [51, 190] on mat-icon at bounding box center [50, 193] width 12 height 12
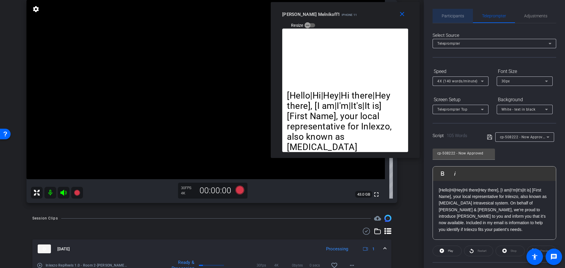
click at [453, 11] on span "Participants" at bounding box center [453, 16] width 22 height 14
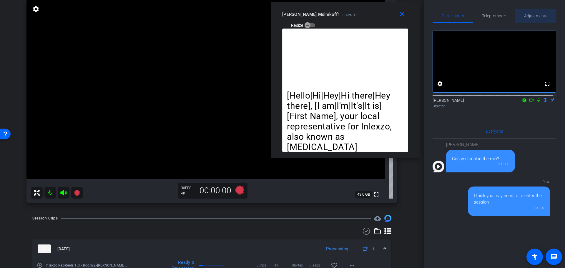
click at [533, 10] on span "Adjustments" at bounding box center [535, 16] width 23 height 14
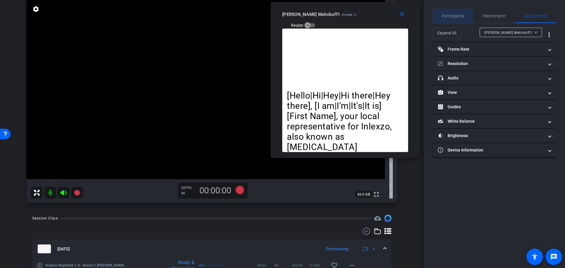
click at [454, 20] on span "Participants" at bounding box center [453, 16] width 22 height 14
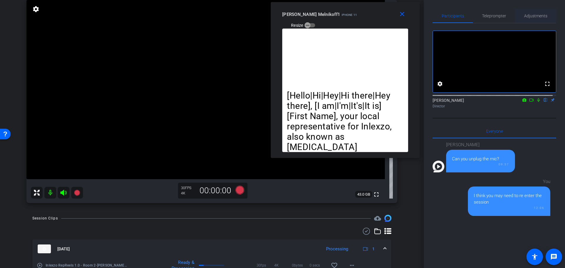
click at [524, 10] on span "Adjustments" at bounding box center [535, 16] width 23 height 14
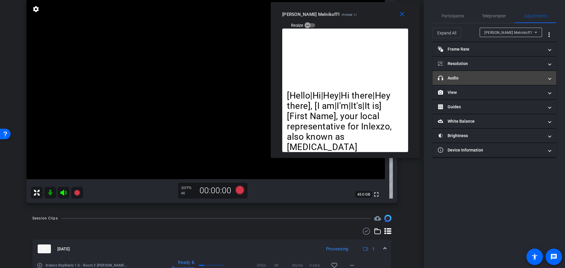
click at [464, 77] on mat-panel-title "headphone icon Audio" at bounding box center [491, 78] width 106 height 6
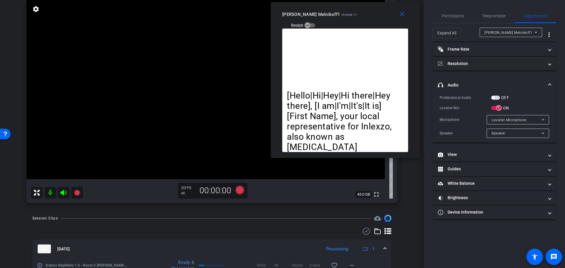
click at [493, 97] on span "button" at bounding box center [492, 97] width 3 height 3
click at [457, 17] on span "Participants" at bounding box center [453, 16] width 22 height 4
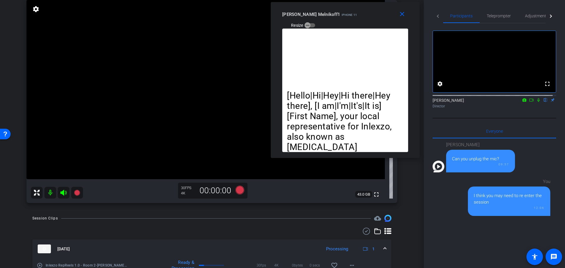
click at [536, 102] on icon at bounding box center [538, 100] width 5 height 4
click at [235, 194] on icon at bounding box center [240, 190] width 14 height 11
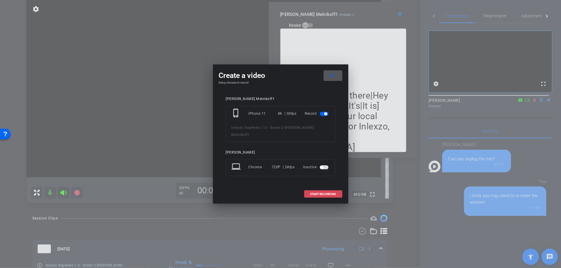
click at [317, 193] on span "START RECORDING" at bounding box center [323, 194] width 26 height 3
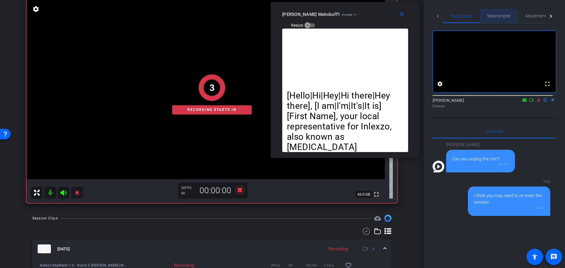
click at [494, 14] on span "Teleprompter" at bounding box center [499, 16] width 24 height 4
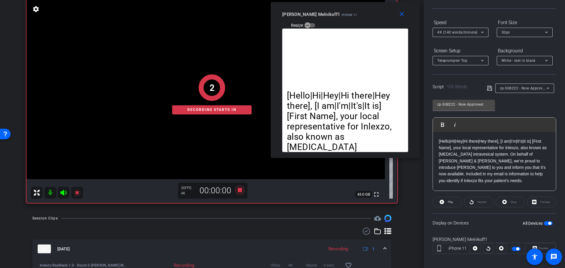
scroll to position [53, 0]
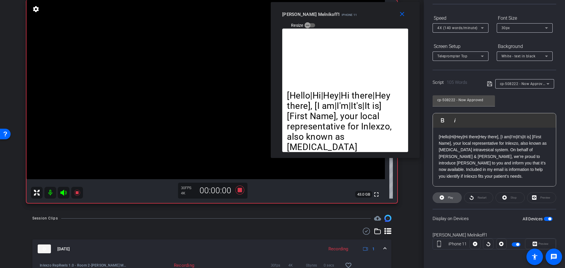
click at [448, 200] on span "Play" at bounding box center [449, 198] width 7 height 8
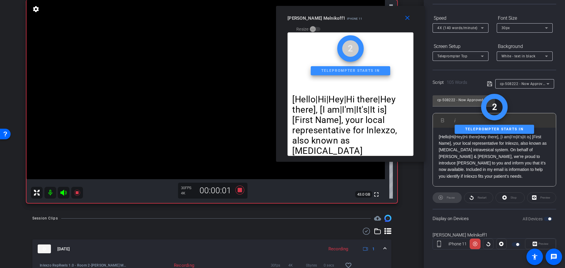
drag, startPoint x: 330, startPoint y: 8, endPoint x: 339, endPoint y: 11, distance: 9.4
click at [339, 11] on div "close Amy Melnikoff1 iPhone 11 Resize" at bounding box center [350, 19] width 149 height 26
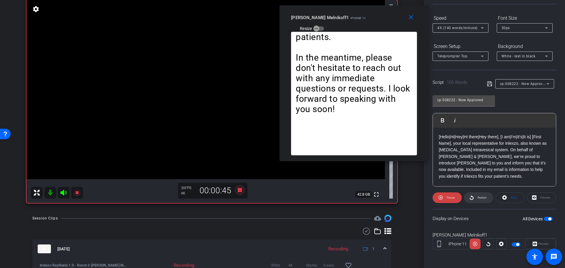
click at [478, 197] on span "Restart" at bounding box center [482, 197] width 9 height 3
click at [462, 29] on span "4X (140 words/minute)" at bounding box center [457, 28] width 40 height 4
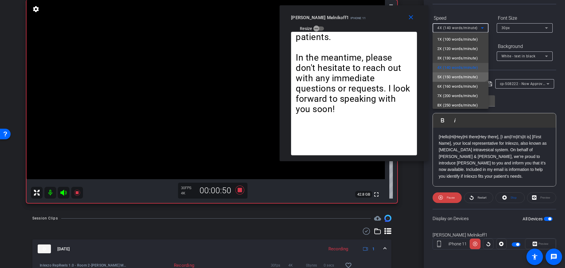
click at [450, 76] on span "5X (150 words/minute)" at bounding box center [457, 77] width 41 height 7
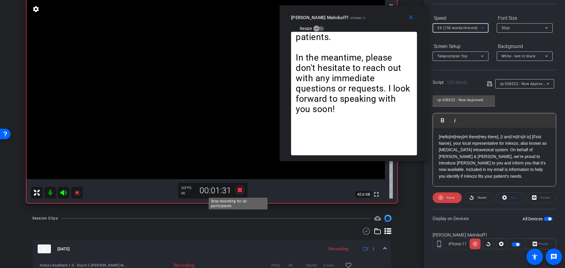
click at [236, 189] on icon at bounding box center [239, 190] width 9 height 9
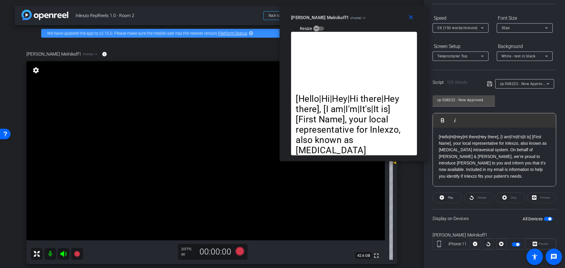
scroll to position [0, 0]
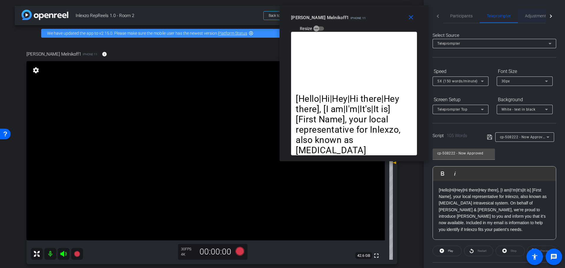
click at [528, 13] on span "Adjustments" at bounding box center [536, 16] width 23 height 14
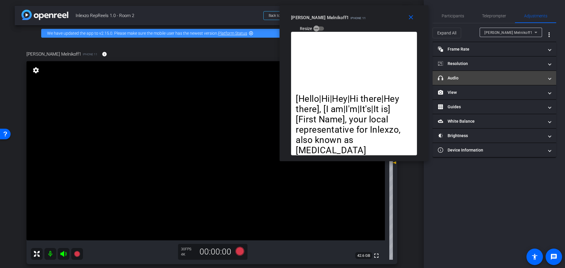
click at [473, 72] on mat-expansion-panel-header "headphone icon Audio" at bounding box center [495, 78] width 124 height 14
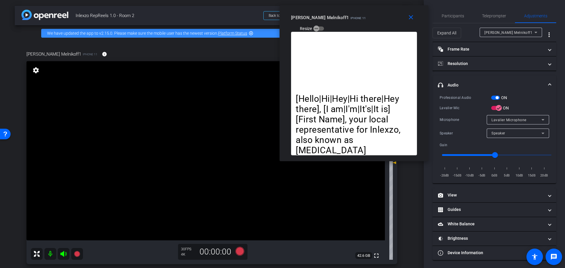
click at [497, 99] on span "button" at bounding box center [497, 97] width 3 height 3
click at [455, 10] on span "Participants" at bounding box center [453, 16] width 22 height 14
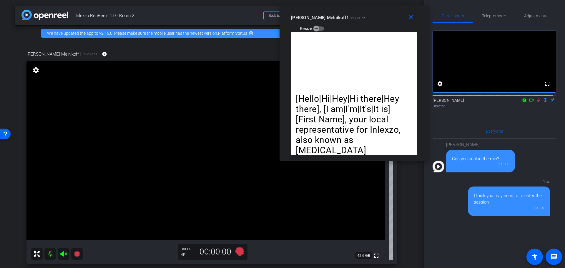
click at [536, 102] on icon at bounding box center [538, 100] width 5 height 4
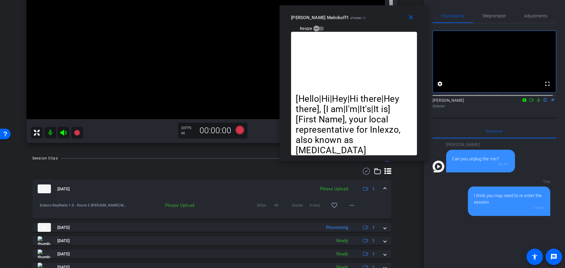
scroll to position [122, 0]
click at [348, 204] on mat-icon "more_horiz" at bounding box center [351, 204] width 7 height 7
click at [351, 214] on span "Upload" at bounding box center [358, 216] width 24 height 7
click at [496, 11] on span "Teleprompter" at bounding box center [494, 16] width 24 height 14
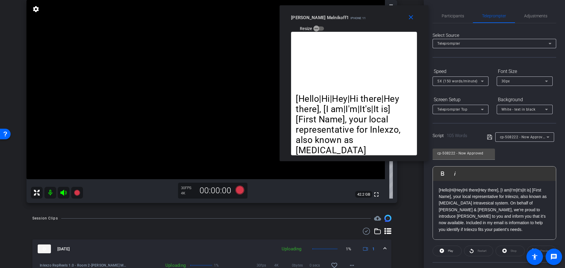
scroll to position [0, 0]
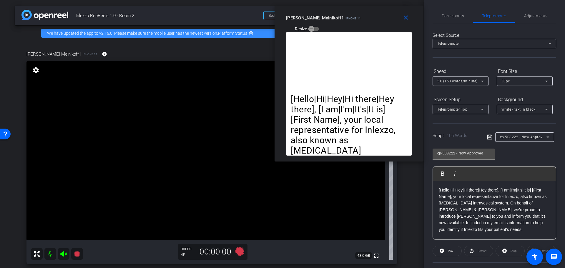
drag, startPoint x: 341, startPoint y: 13, endPoint x: 338, endPoint y: 14, distance: 3.4
click at [338, 14] on div "Amy Melnikoff1 iPhone 11 Resize" at bounding box center [351, 23] width 130 height 21
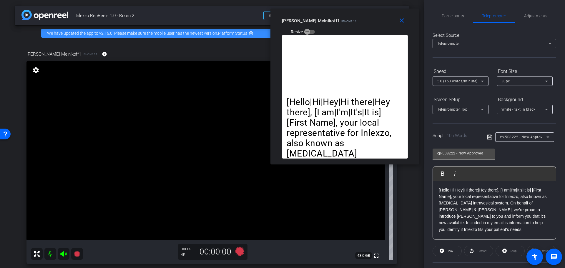
drag, startPoint x: 338, startPoint y: 14, endPoint x: 333, endPoint y: 16, distance: 4.7
click at [333, 16] on div "Amy Melnikoff1 iPhone 11 Resize" at bounding box center [347, 26] width 130 height 21
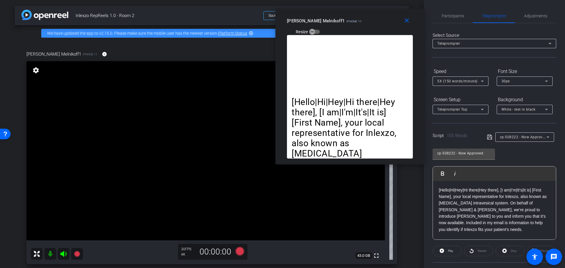
drag, startPoint x: 335, startPoint y: 16, endPoint x: 340, endPoint y: 16, distance: 5.0
click at [340, 16] on div "Amy Melnikoff1 iPhone 11 Resize" at bounding box center [352, 26] width 130 height 21
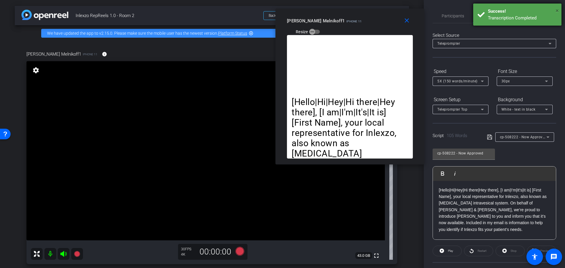
click at [558, 10] on span "×" at bounding box center [557, 10] width 3 height 7
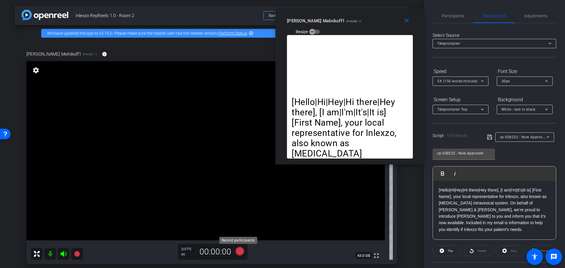
click at [236, 254] on icon at bounding box center [239, 251] width 9 height 9
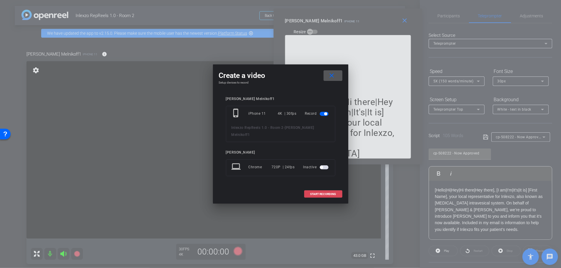
click at [318, 194] on span at bounding box center [324, 194] width 38 height 14
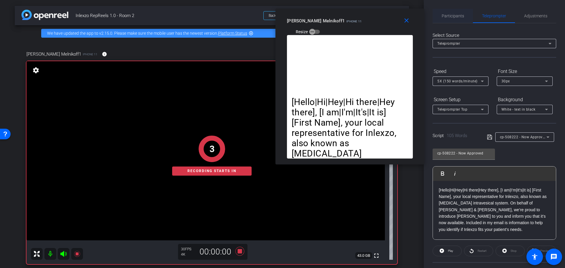
click at [446, 11] on span "Participants" at bounding box center [453, 16] width 22 height 14
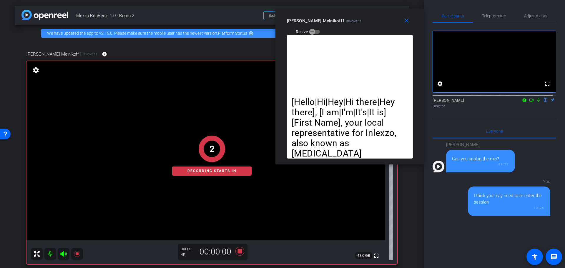
click at [536, 102] on icon at bounding box center [538, 100] width 5 height 4
click at [529, 21] on span "Adjustments" at bounding box center [535, 16] width 23 height 14
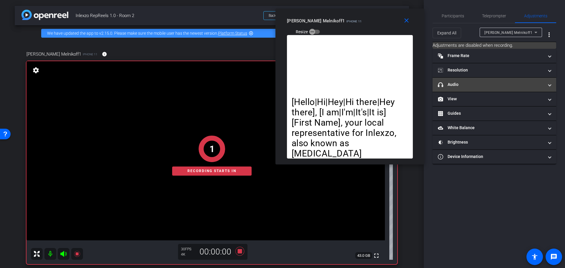
click at [480, 84] on mat-panel-title "headphone icon Audio" at bounding box center [491, 85] width 106 height 6
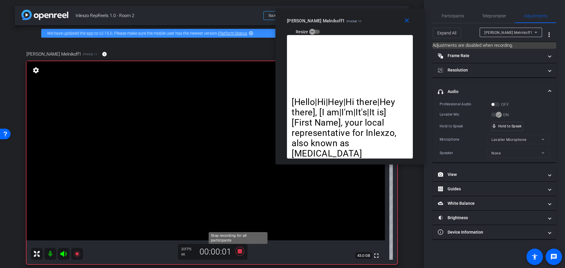
click at [238, 250] on icon at bounding box center [239, 251] width 9 height 9
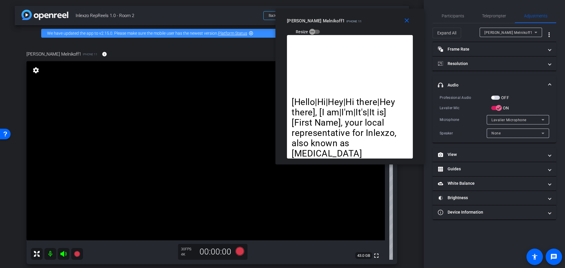
click at [496, 102] on div "Professional Audio OFF Lavalier Mic ON Microphone Lavalier Microphone Speaker N…" at bounding box center [494, 116] width 109 height 44
click at [495, 99] on span "button" at bounding box center [495, 98] width 9 height 4
click at [240, 249] on icon at bounding box center [239, 251] width 9 height 9
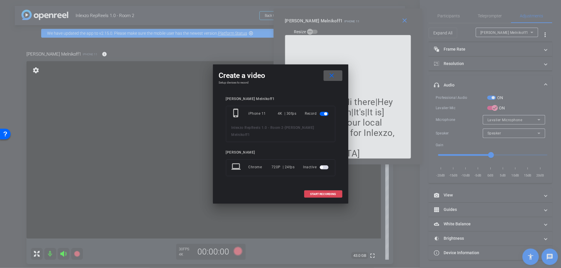
click at [326, 193] on span at bounding box center [324, 194] width 38 height 14
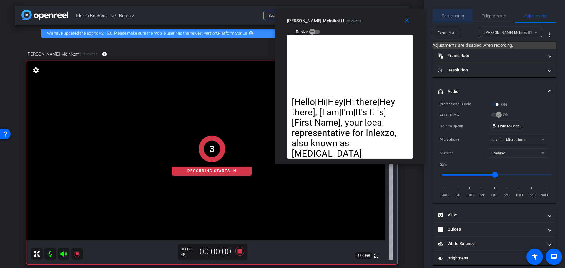
click at [460, 13] on span "Participants" at bounding box center [453, 16] width 22 height 14
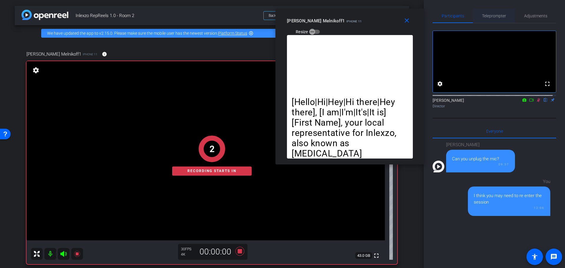
click at [489, 16] on span "Teleprompter" at bounding box center [494, 16] width 24 height 4
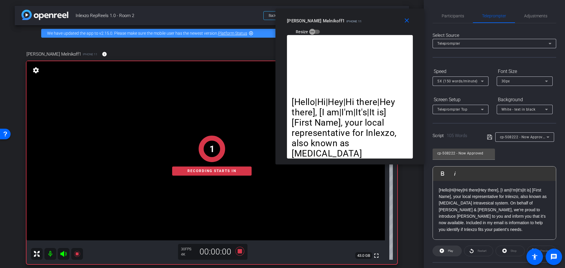
click at [449, 252] on span "Play" at bounding box center [450, 250] width 5 height 3
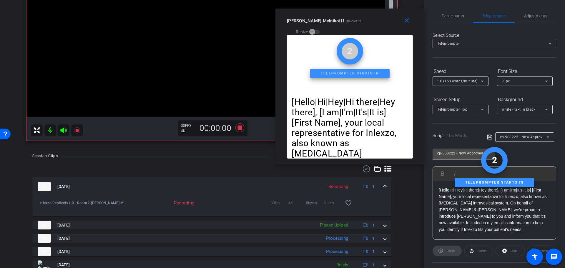
scroll to position [122, 0]
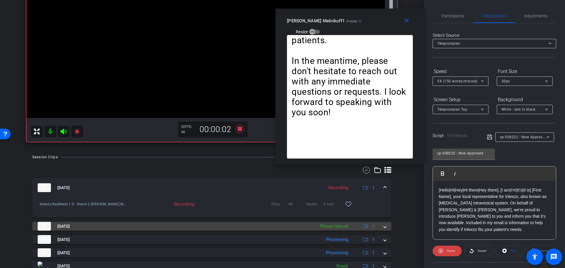
click at [380, 229] on div "Sep 11, 2025 Please Upload 1" at bounding box center [211, 226] width 346 height 9
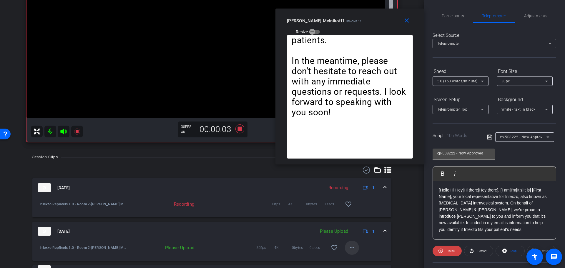
click at [351, 247] on mat-icon "more_horiz" at bounding box center [351, 247] width 7 height 7
click at [354, 235] on span "Delete clip" at bounding box center [358, 235] width 24 height 7
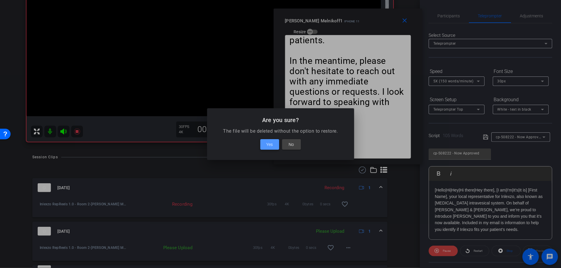
click at [270, 145] on span "Yes" at bounding box center [270, 144] width 6 height 7
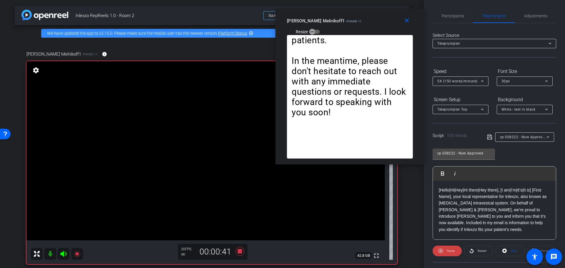
scroll to position [61, 0]
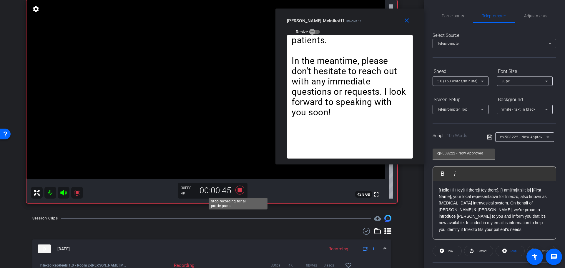
click at [237, 190] on icon at bounding box center [239, 190] width 9 height 9
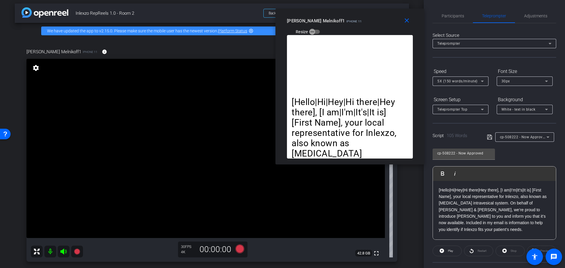
scroll to position [0, 0]
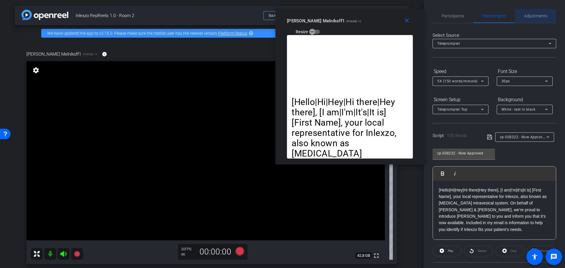
click at [533, 19] on span "Adjustments" at bounding box center [535, 16] width 23 height 14
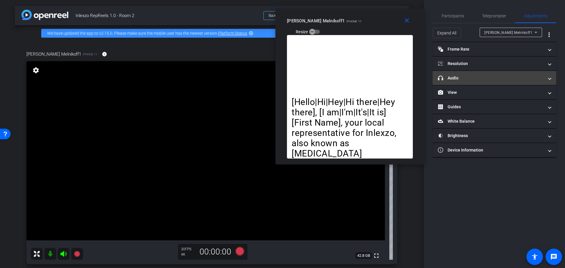
click at [469, 81] on mat-panel-title "headphone icon Audio" at bounding box center [491, 78] width 106 height 6
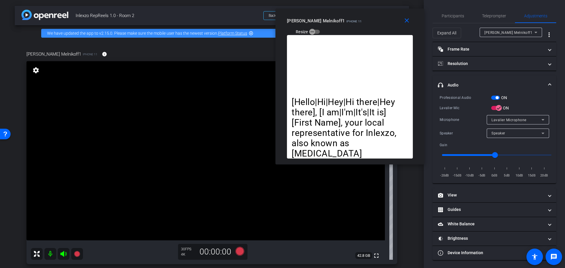
click at [499, 97] on span "button" at bounding box center [497, 97] width 3 height 3
click at [456, 17] on span "Participants" at bounding box center [453, 16] width 22 height 4
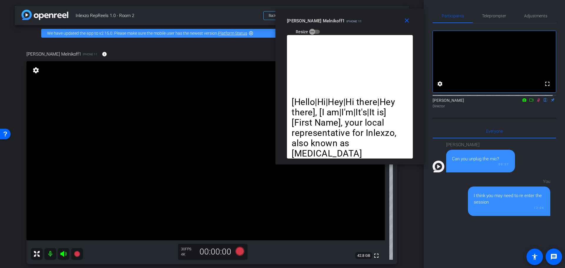
click at [536, 102] on icon at bounding box center [538, 100] width 5 height 4
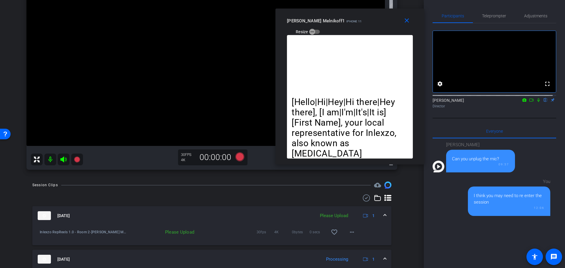
scroll to position [122, 0]
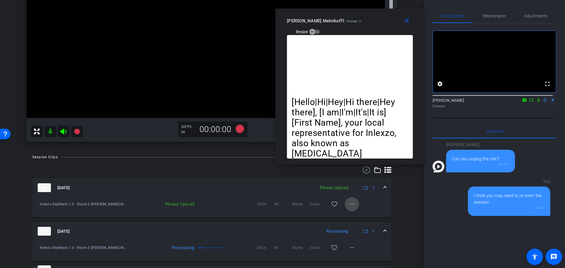
click at [351, 204] on mat-icon "more_horiz" at bounding box center [351, 204] width 7 height 7
click at [355, 215] on span "Upload" at bounding box center [358, 216] width 24 height 7
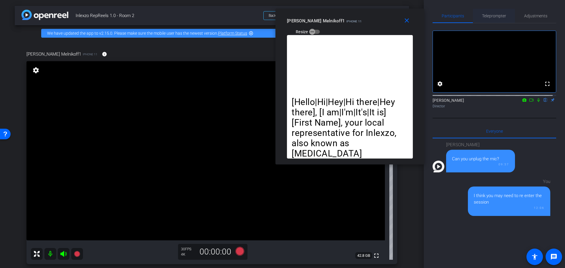
click at [502, 17] on span "Teleprompter" at bounding box center [494, 16] width 24 height 4
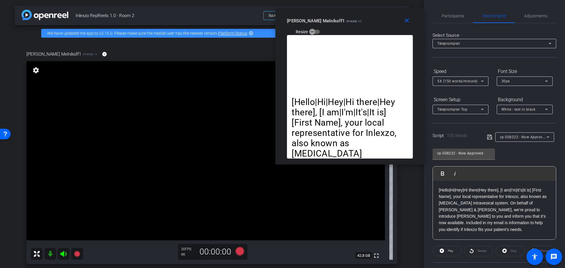
click at [534, 135] on span "cp-508222 - Now Approved" at bounding box center [523, 136] width 47 height 5
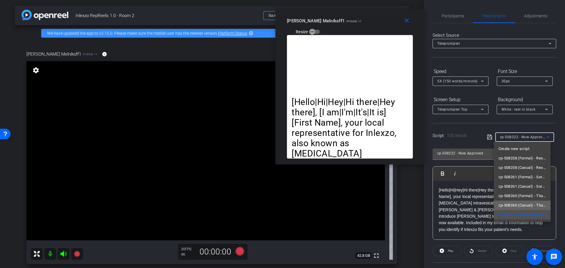
click at [530, 206] on span "cp-508260 (Casual) - Thanks for Seeing Me" at bounding box center [523, 205] width 48 height 7
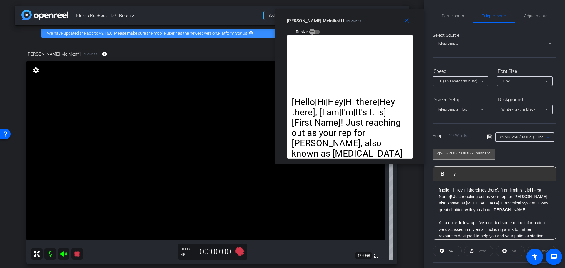
click at [465, 84] on div "5X (150 words/minute)" at bounding box center [459, 80] width 44 height 7
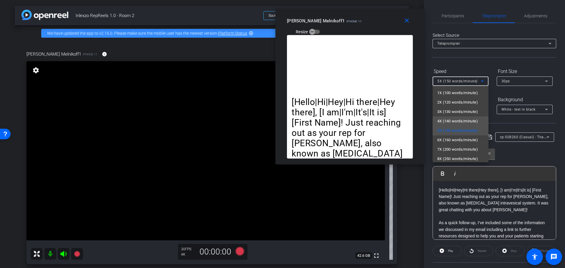
click at [456, 118] on span "4X (140 words/minute)" at bounding box center [457, 121] width 41 height 7
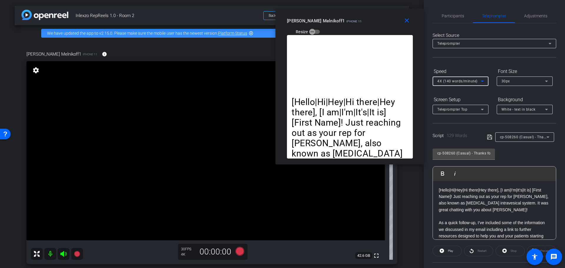
click at [529, 7] on div "Participants Teleprompter Adjustments settings Nick Dambrosia flip Director Eve…" at bounding box center [494, 134] width 141 height 268
click at [529, 12] on span "Adjustments" at bounding box center [535, 16] width 23 height 14
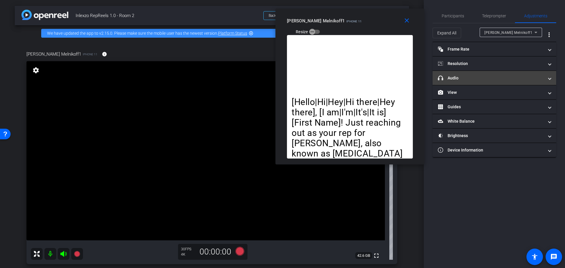
click at [473, 79] on mat-panel-title "headphone icon Audio" at bounding box center [491, 78] width 106 height 6
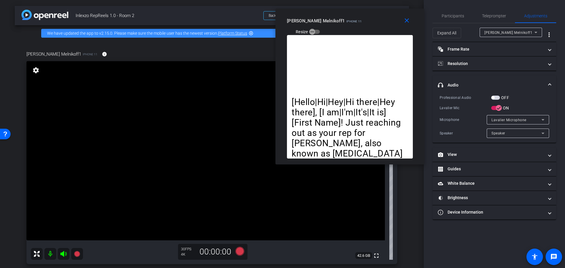
click at [495, 97] on span "button" at bounding box center [495, 98] width 9 height 4
click at [454, 19] on span "Participants" at bounding box center [453, 16] width 22 height 14
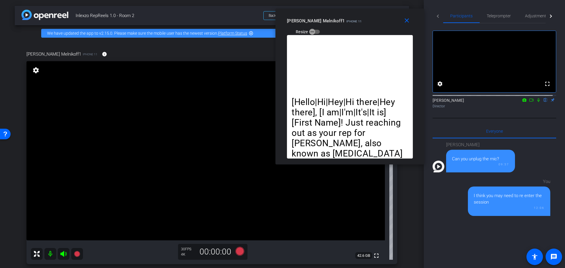
click at [536, 103] on mat-icon at bounding box center [538, 99] width 7 height 5
click at [233, 255] on icon at bounding box center [240, 251] width 14 height 11
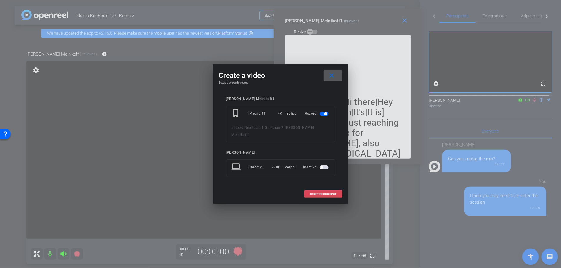
click at [328, 187] on span at bounding box center [324, 194] width 38 height 14
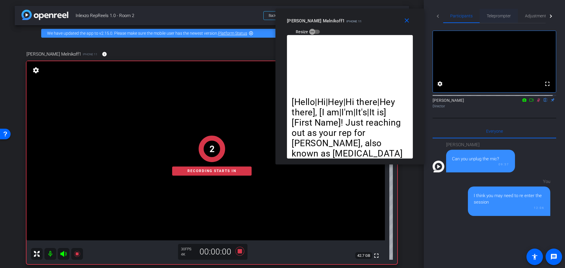
click at [491, 19] on span "Teleprompter" at bounding box center [499, 16] width 24 height 14
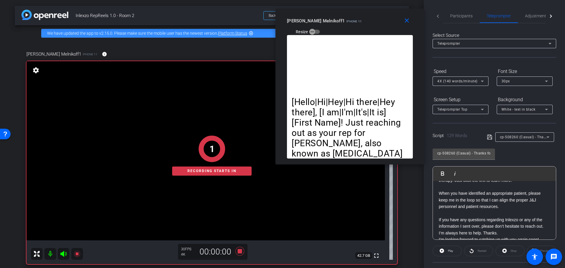
scroll to position [72, 0]
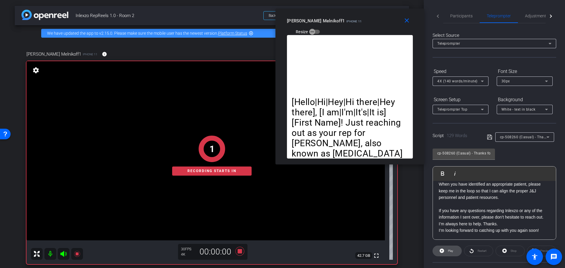
click at [441, 248] on icon at bounding box center [442, 250] width 4 height 7
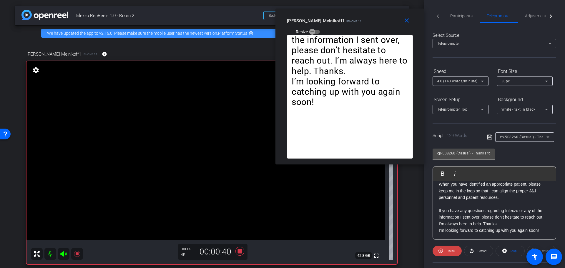
click at [463, 82] on span "4X (140 words/minute)" at bounding box center [457, 81] width 40 height 4
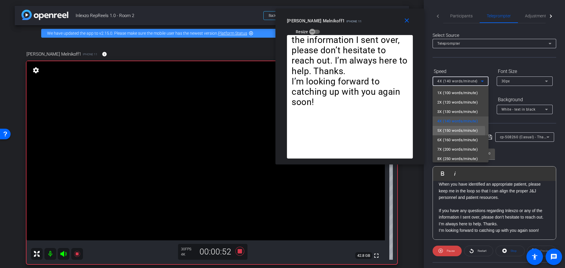
click at [455, 131] on span "5X (150 words/minute)" at bounding box center [457, 130] width 41 height 7
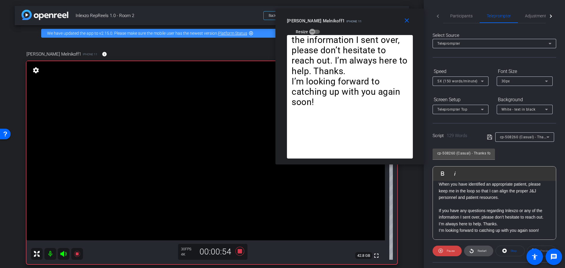
click at [483, 252] on span "Restart" at bounding box center [481, 251] width 10 height 8
click at [238, 250] on icon at bounding box center [239, 251] width 9 height 9
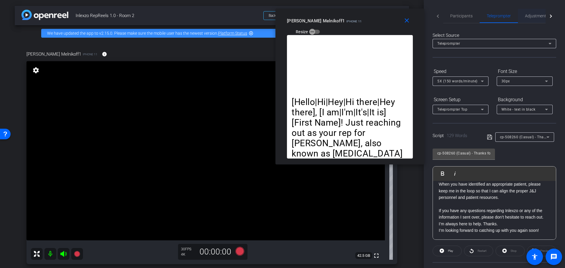
click at [539, 15] on span "Adjustments" at bounding box center [536, 16] width 23 height 4
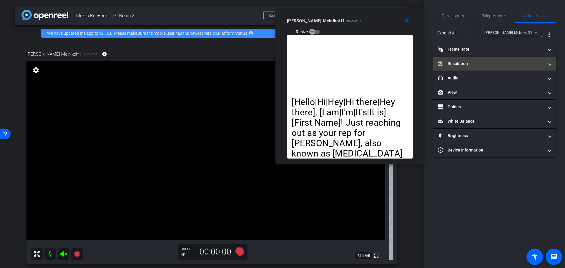
click at [487, 70] on mat-expansion-panel-header "Resolution" at bounding box center [495, 64] width 124 height 14
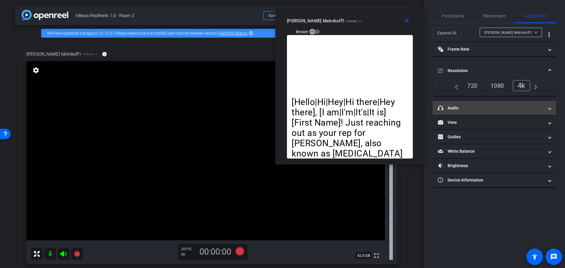
click at [458, 104] on mat-expansion-panel-header "headphone icon Audio" at bounding box center [495, 108] width 124 height 14
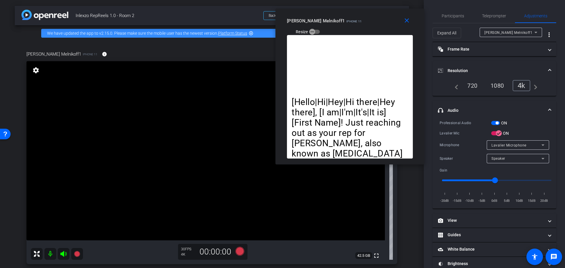
click at [498, 122] on span "button" at bounding box center [497, 123] width 3 height 3
click at [458, 16] on span "Participants" at bounding box center [453, 16] width 22 height 4
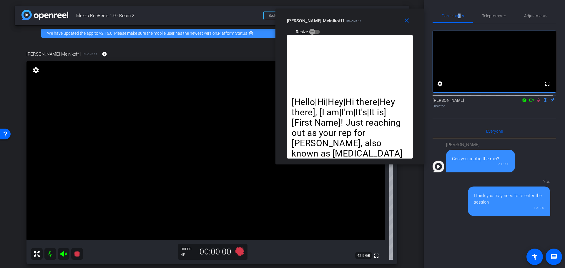
click at [537, 102] on icon at bounding box center [538, 100] width 3 height 4
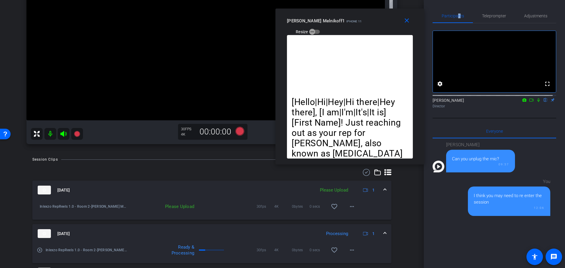
scroll to position [122, 0]
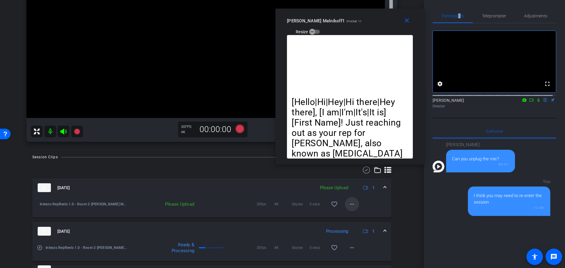
click at [350, 204] on mat-icon "more_horiz" at bounding box center [351, 204] width 7 height 7
click at [357, 216] on span "Upload" at bounding box center [358, 216] width 24 height 7
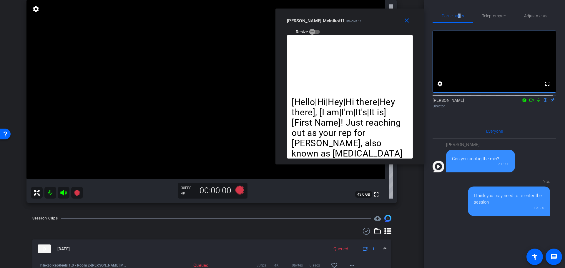
scroll to position [0, 0]
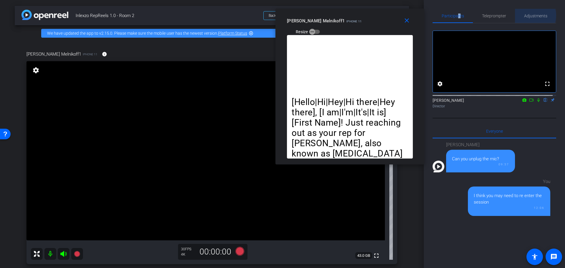
click at [528, 15] on span "Adjustments" at bounding box center [535, 16] width 23 height 4
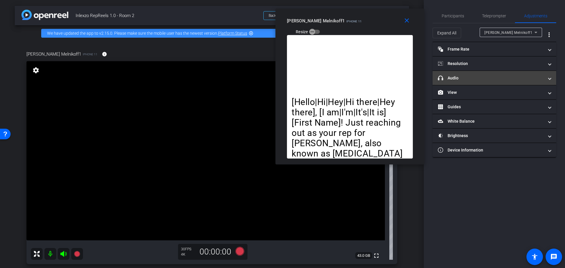
click at [492, 81] on mat-panel-title "headphone icon Audio" at bounding box center [491, 78] width 106 height 6
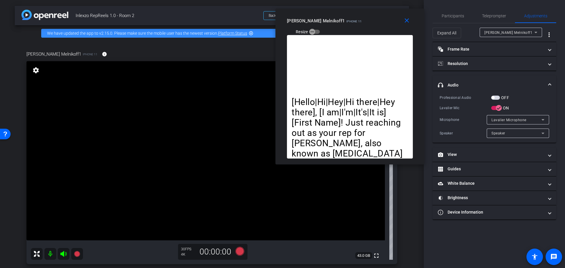
click at [498, 94] on mat-expansion-panel-header "headphone icon Audio" at bounding box center [495, 85] width 124 height 19
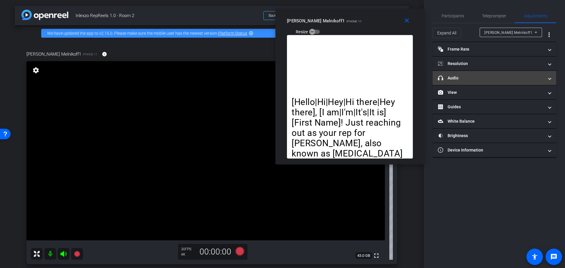
click at [494, 83] on mat-expansion-panel-header "headphone icon Audio" at bounding box center [495, 78] width 124 height 14
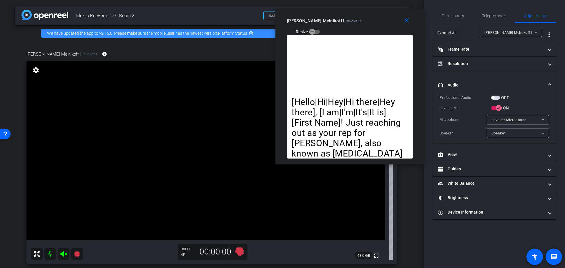
click at [496, 94] on mat-expansion-panel-header "headphone icon Audio" at bounding box center [495, 85] width 124 height 19
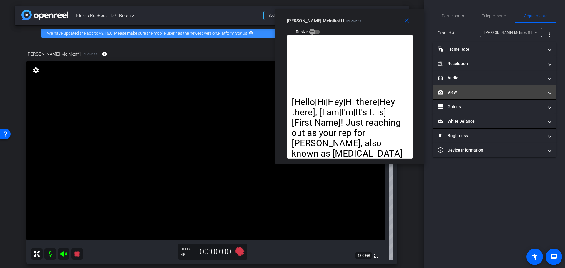
click at [494, 85] on mat-expansion-panel-header "View" at bounding box center [495, 92] width 124 height 14
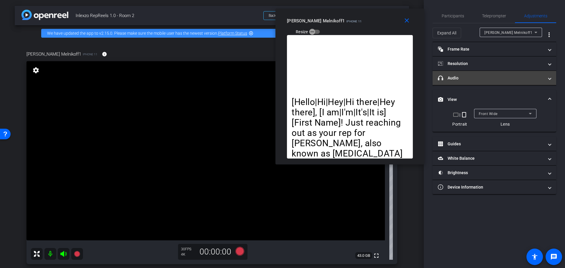
click at [496, 81] on mat-panel-title "headphone icon Audio" at bounding box center [491, 78] width 106 height 6
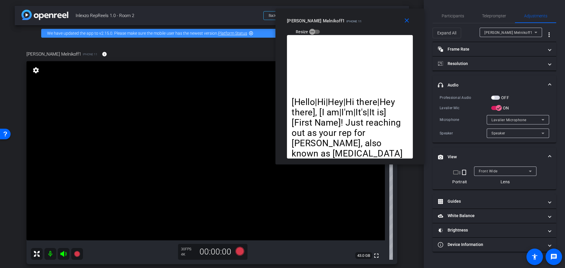
click at [497, 99] on span "button" at bounding box center [495, 98] width 9 height 4
click at [458, 17] on span "Participants" at bounding box center [453, 16] width 22 height 4
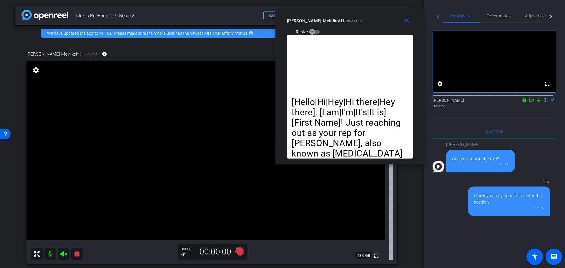
click at [536, 102] on icon at bounding box center [538, 100] width 5 height 4
click at [239, 251] on icon at bounding box center [239, 251] width 9 height 9
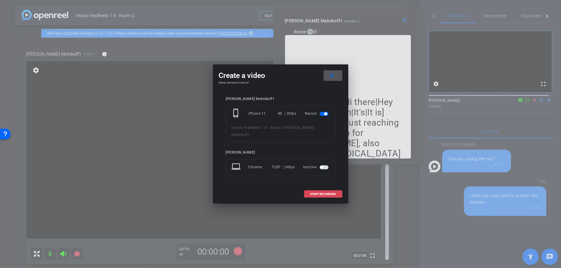
click at [314, 188] on span at bounding box center [324, 194] width 38 height 14
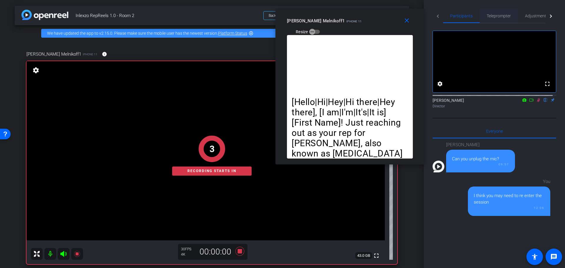
click at [503, 17] on span "Teleprompter" at bounding box center [499, 16] width 24 height 4
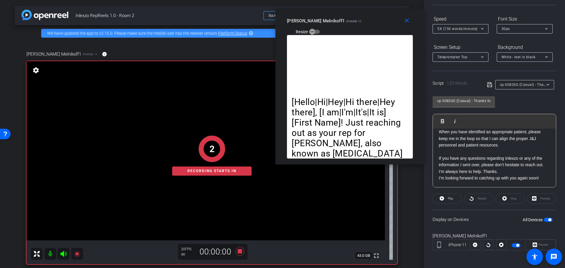
scroll to position [53, 0]
click at [448, 199] on span "Play" at bounding box center [450, 197] width 5 height 3
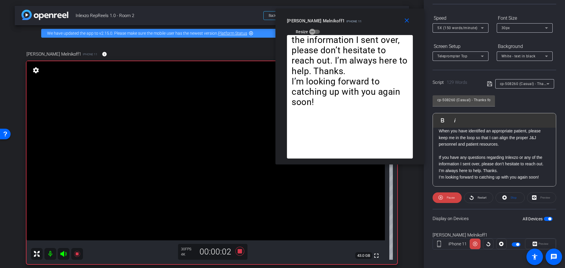
click at [539, 241] on div "Preview" at bounding box center [540, 244] width 31 height 11
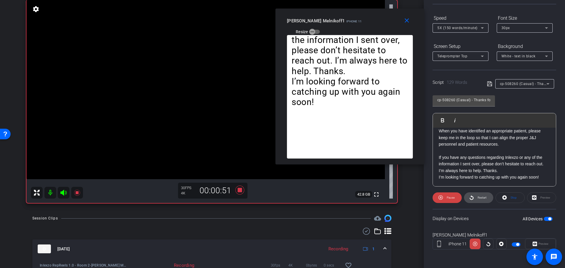
click at [476, 197] on span "Restart" at bounding box center [481, 198] width 10 height 8
click at [240, 190] on icon at bounding box center [239, 190] width 9 height 9
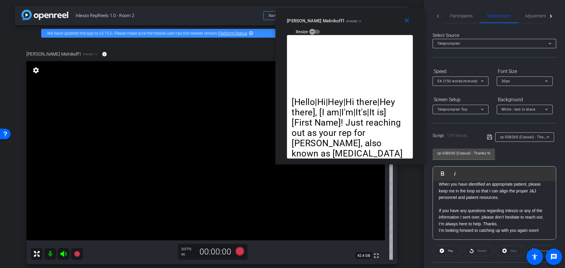
scroll to position [0, 0]
click at [532, 19] on span "Adjustments" at bounding box center [536, 16] width 23 height 14
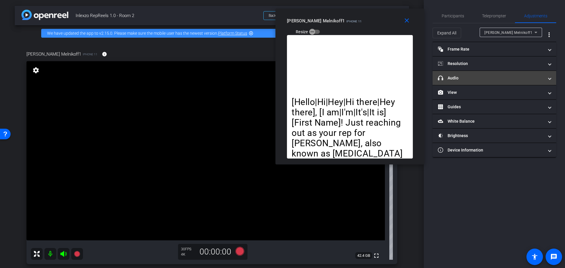
click at [472, 85] on mat-expansion-panel-header "headphone icon Audio" at bounding box center [495, 78] width 124 height 14
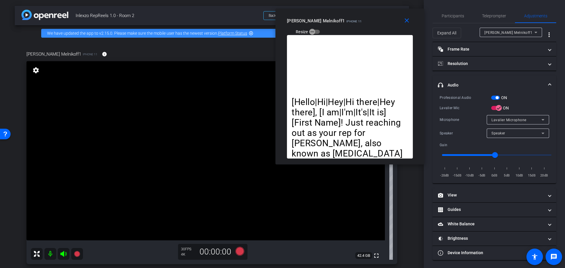
click at [497, 99] on span "button" at bounding box center [495, 98] width 9 height 4
click at [458, 14] on span "Participants" at bounding box center [453, 16] width 22 height 4
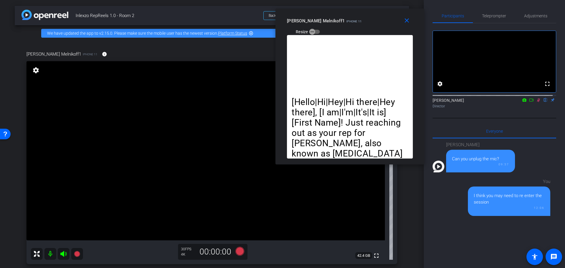
click at [536, 102] on icon at bounding box center [538, 100] width 5 height 4
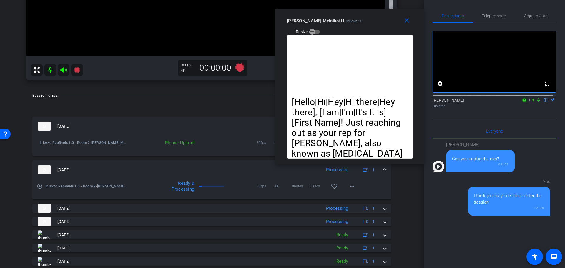
scroll to position [122, 0]
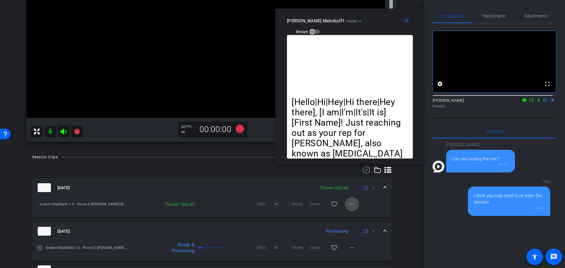
click at [350, 209] on span at bounding box center [352, 204] width 14 height 14
click at [350, 218] on span "Upload" at bounding box center [358, 216] width 24 height 7
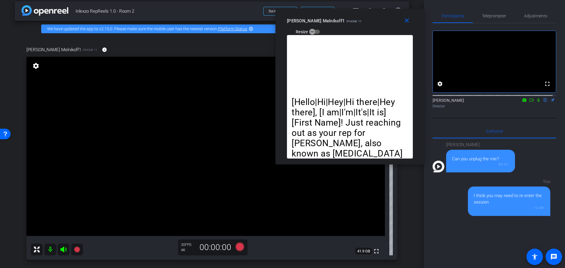
scroll to position [0, 0]
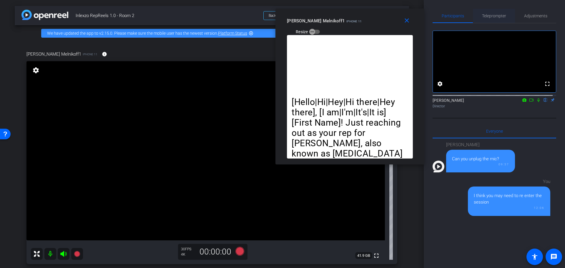
click at [492, 20] on span "Teleprompter" at bounding box center [494, 16] width 24 height 14
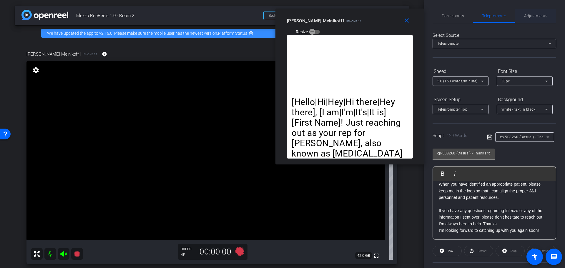
click at [531, 18] on span "Adjustments" at bounding box center [535, 16] width 23 height 4
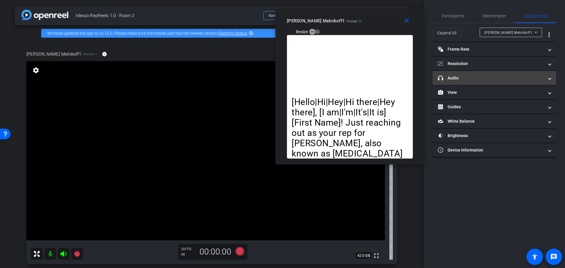
click at [479, 76] on mat-panel-title "headphone icon Audio" at bounding box center [491, 78] width 106 height 6
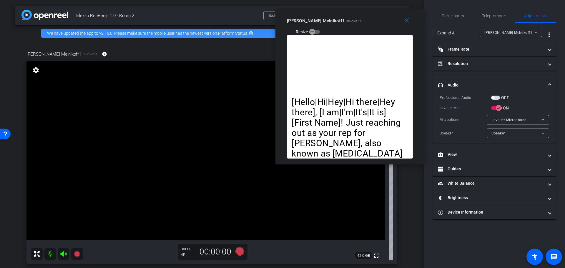
click at [498, 96] on span "button" at bounding box center [495, 98] width 9 height 4
drag, startPoint x: 455, startPoint y: 20, endPoint x: 458, endPoint y: 26, distance: 6.2
click at [455, 20] on span "Participants" at bounding box center [453, 16] width 22 height 14
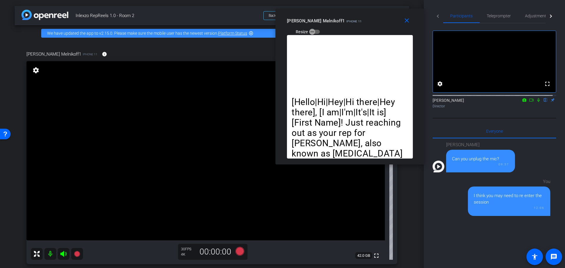
click at [536, 102] on icon at bounding box center [538, 100] width 5 height 4
click at [235, 253] on icon at bounding box center [239, 251] width 9 height 9
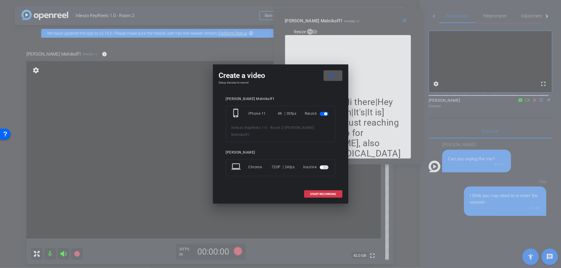
click at [315, 187] on span at bounding box center [324, 194] width 38 height 14
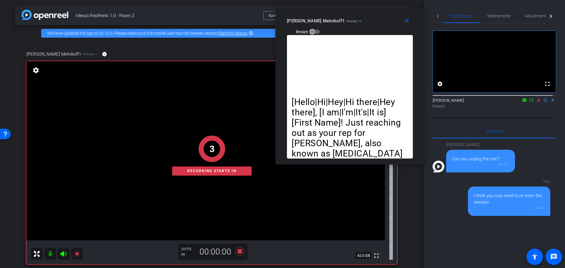
click at [493, 9] on div "Participants Teleprompter Adjustments fullscreen settings Nick Dambrosia flip D…" at bounding box center [494, 134] width 141 height 268
click at [499, 5] on div "Participants Teleprompter Adjustments fullscreen settings Nick Dambrosia flip D…" at bounding box center [494, 134] width 141 height 268
click at [498, 18] on span "Teleprompter" at bounding box center [499, 16] width 24 height 4
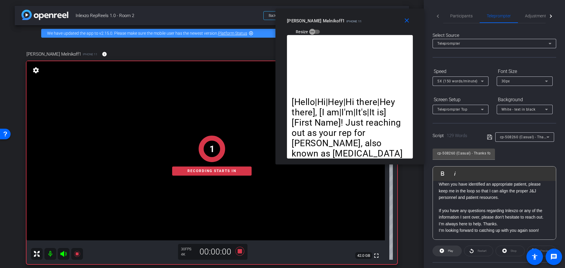
click at [441, 248] on icon at bounding box center [442, 250] width 4 height 7
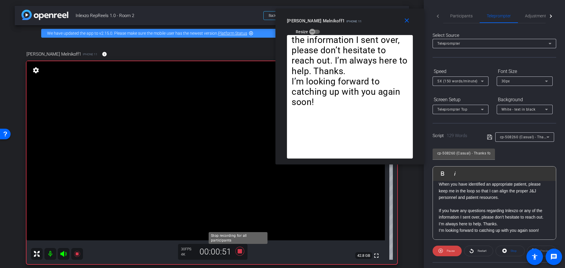
click at [239, 249] on icon at bounding box center [239, 251] width 9 height 9
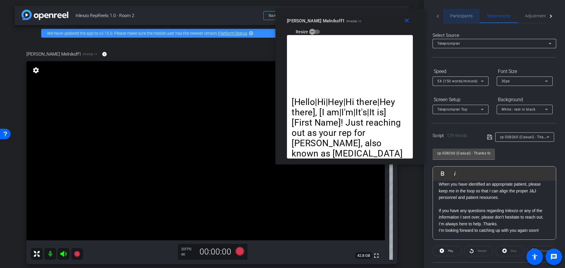
click at [459, 14] on span "Participants" at bounding box center [461, 16] width 22 height 4
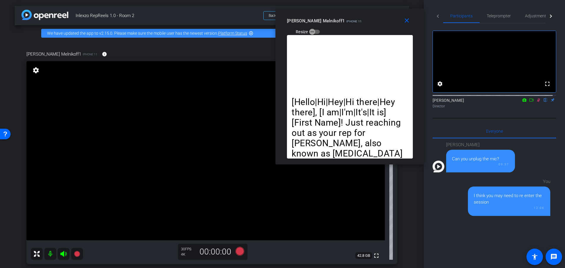
click at [542, 102] on mat-icon "flip" at bounding box center [545, 99] width 7 height 5
click at [536, 102] on icon at bounding box center [538, 100] width 5 height 4
click at [543, 102] on mat-icon "flip" at bounding box center [545, 99] width 7 height 5
click at [526, 14] on span "Adjustments" at bounding box center [536, 16] width 23 height 4
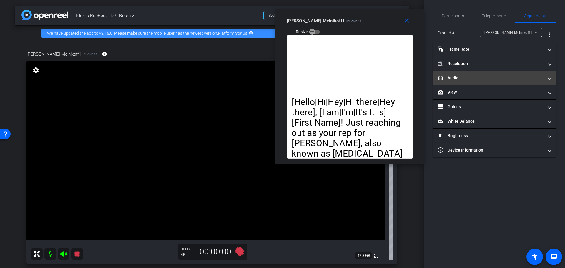
click at [477, 81] on mat-panel-title "headphone icon Audio" at bounding box center [491, 78] width 106 height 6
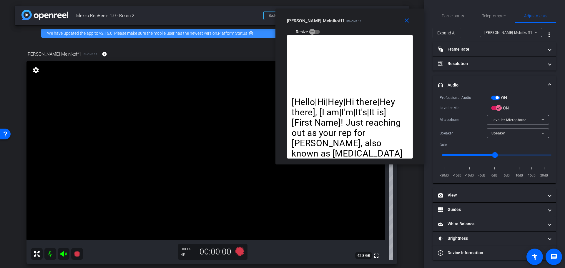
click at [499, 98] on span "button" at bounding box center [497, 97] width 3 height 3
click at [488, 12] on span "Teleprompter" at bounding box center [494, 16] width 24 height 14
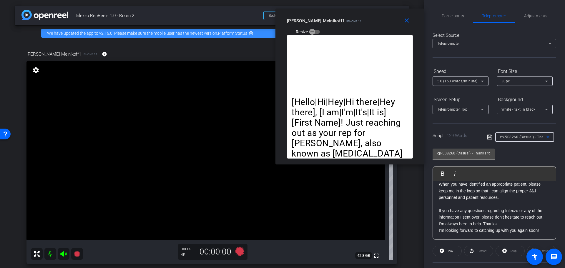
click at [523, 137] on span "cp-508260 (Casual) - Thanks for Seeing Me" at bounding box center [537, 136] width 74 height 5
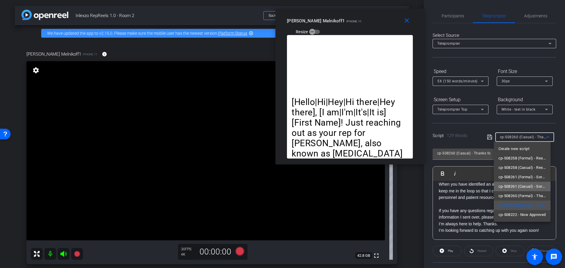
click at [526, 187] on span "cp-508261 (Casual) - Sorry I Missed You" at bounding box center [523, 186] width 48 height 7
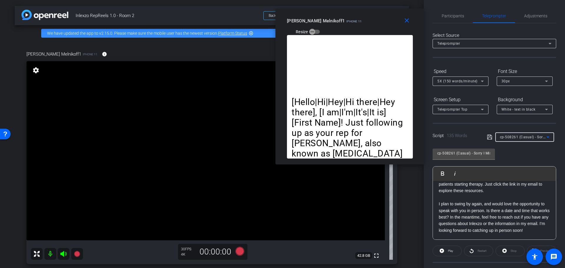
click at [539, 136] on span "cp-508261 (Casual) - Sorry I Missed You" at bounding box center [534, 136] width 69 height 5
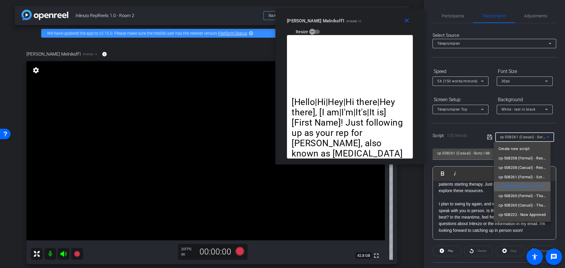
click at [523, 186] on span "cp-508261 (Casual) - Sorry I Missed You" at bounding box center [523, 186] width 48 height 7
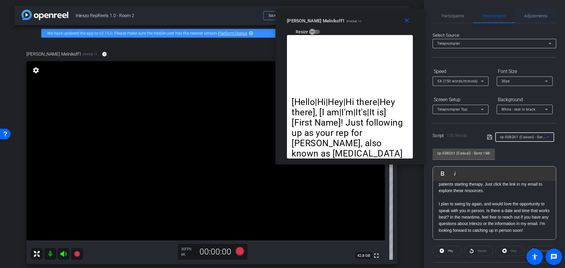
click at [536, 15] on span "Adjustments" at bounding box center [535, 16] width 23 height 4
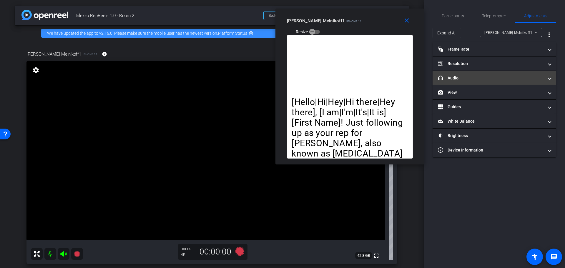
click at [460, 79] on mat-panel-title "headphone icon Audio" at bounding box center [491, 78] width 106 height 6
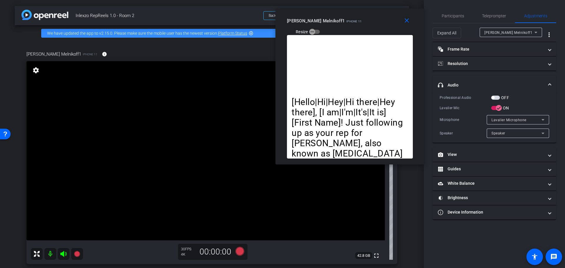
click at [497, 98] on span "button" at bounding box center [495, 98] width 9 height 4
click at [448, 18] on span "Participants" at bounding box center [453, 16] width 22 height 14
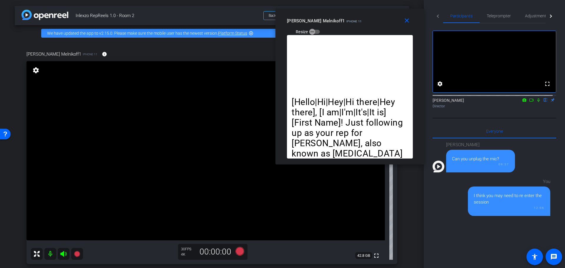
click at [536, 102] on icon at bounding box center [538, 100] width 5 height 4
click at [243, 252] on icon at bounding box center [240, 251] width 14 height 11
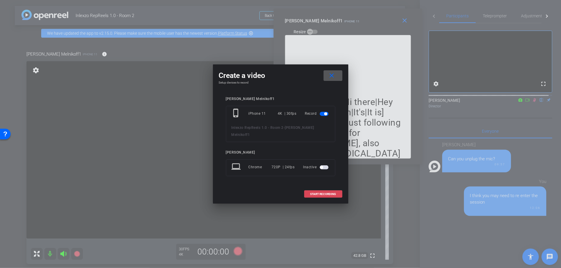
click at [322, 193] on span "START RECORDING" at bounding box center [323, 194] width 26 height 3
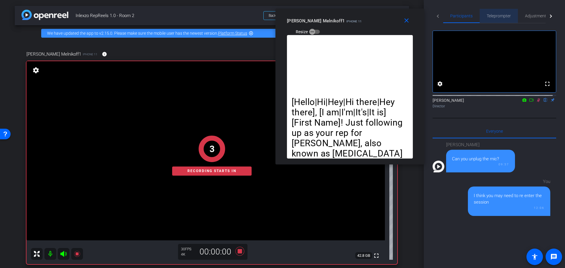
click at [502, 12] on span "Teleprompter" at bounding box center [499, 16] width 24 height 14
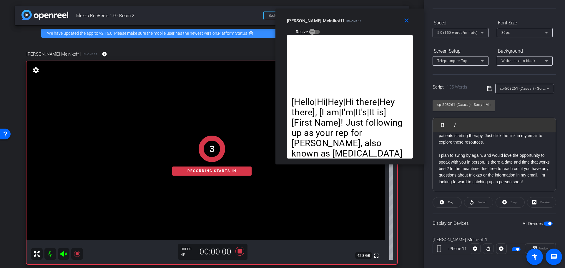
scroll to position [53, 0]
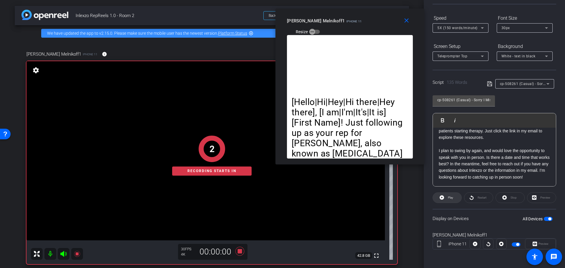
click at [449, 195] on span "Play" at bounding box center [449, 198] width 7 height 8
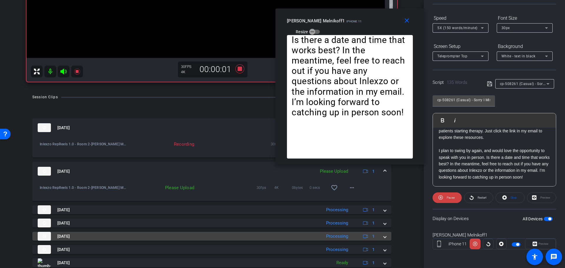
scroll to position [184, 0]
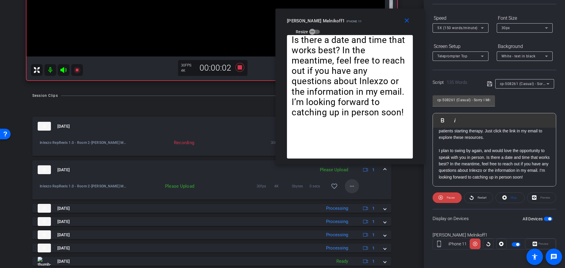
click at [353, 185] on span at bounding box center [352, 186] width 14 height 14
click at [353, 196] on span "Upload" at bounding box center [358, 198] width 24 height 7
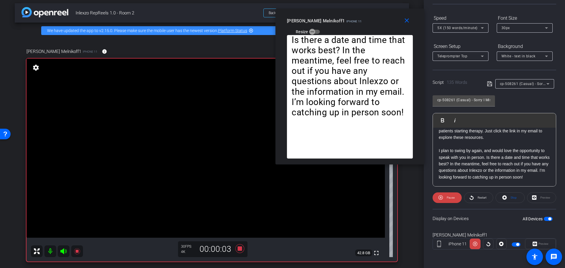
scroll to position [0, 0]
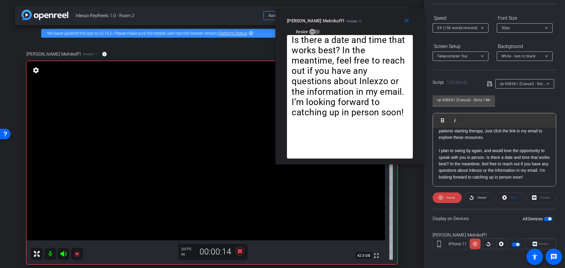
click at [465, 33] on div at bounding box center [461, 36] width 56 height 6
click at [467, 26] on span "5X (150 words/minute)" at bounding box center [457, 28] width 40 height 4
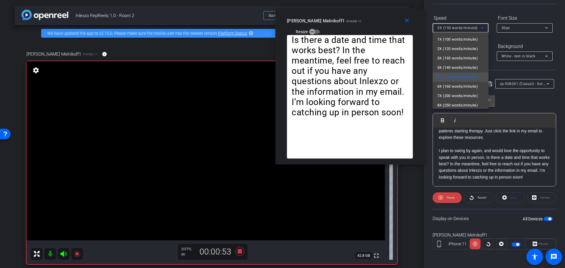
click at [482, 200] on div at bounding box center [282, 134] width 565 height 268
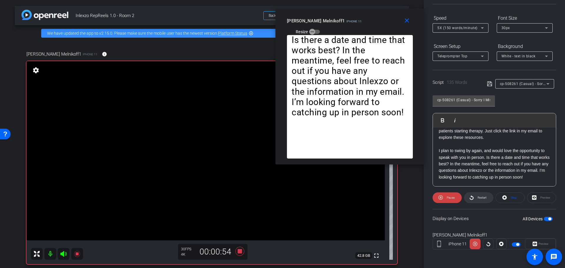
click at [479, 196] on span "Restart" at bounding box center [482, 197] width 9 height 3
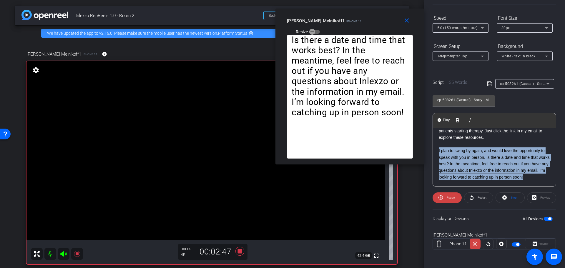
drag, startPoint x: 456, startPoint y: 179, endPoint x: 434, endPoint y: 142, distance: 42.3
click at [434, 142] on div "[Hello|Hi|Hey|Hi there|Hey there], [I am|I'm|It's|It is] [First Name]! Just fol…" at bounding box center [494, 125] width 123 height 124
click at [464, 122] on span "Play Selected" at bounding box center [469, 120] width 24 height 5
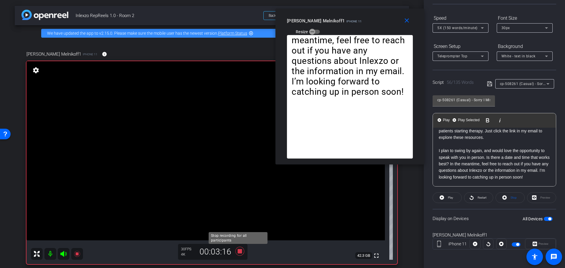
click at [239, 251] on icon at bounding box center [239, 251] width 9 height 9
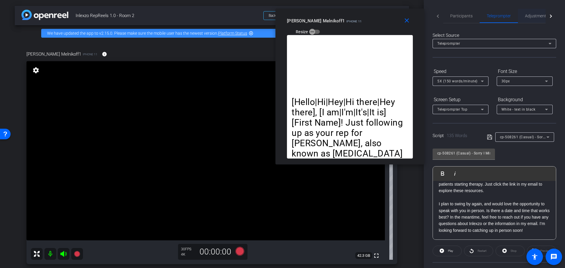
click at [534, 17] on span "Adjustments" at bounding box center [536, 16] width 23 height 4
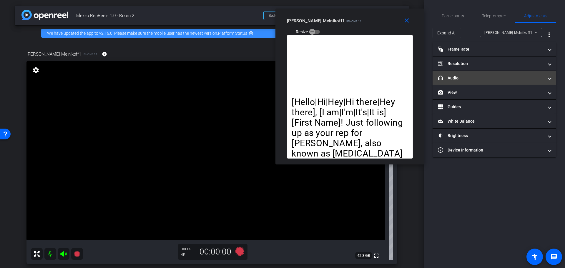
click at [464, 82] on mat-expansion-panel-header "headphone icon Audio" at bounding box center [495, 78] width 124 height 14
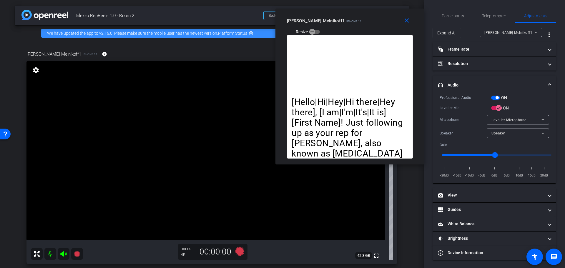
click at [495, 99] on span "button" at bounding box center [495, 98] width 9 height 4
click at [456, 15] on span "Participants" at bounding box center [453, 16] width 22 height 4
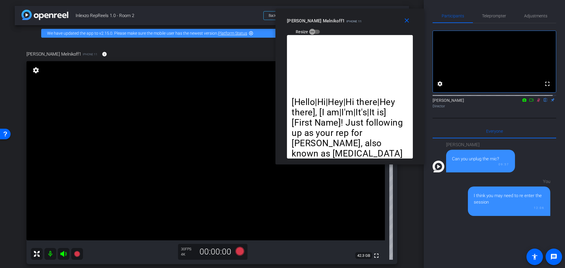
click at [535, 103] on mat-icon at bounding box center [538, 99] width 7 height 5
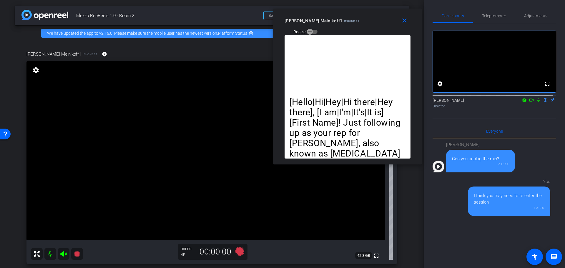
click at [344, 20] on span "iPhone 11" at bounding box center [351, 21] width 15 height 3
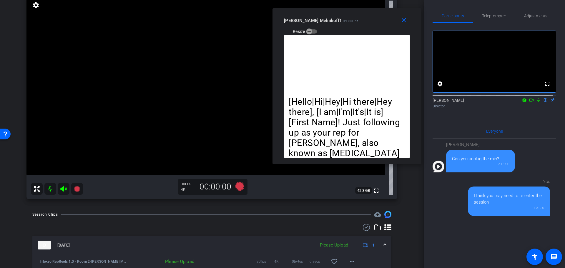
scroll to position [122, 0]
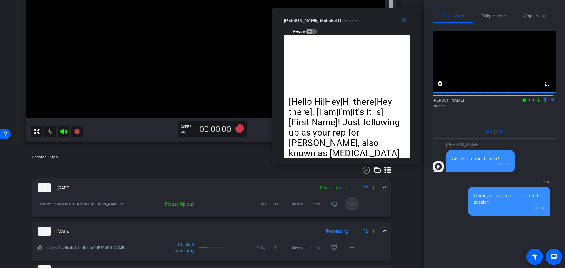
click at [350, 206] on mat-icon "more_horiz" at bounding box center [351, 204] width 7 height 7
click at [355, 219] on span "Upload" at bounding box center [358, 216] width 24 height 7
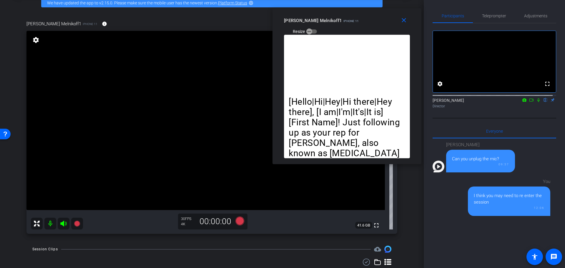
scroll to position [0, 0]
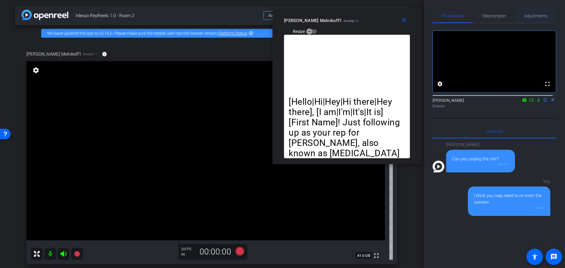
click at [534, 15] on span "Adjustments" at bounding box center [535, 16] width 23 height 4
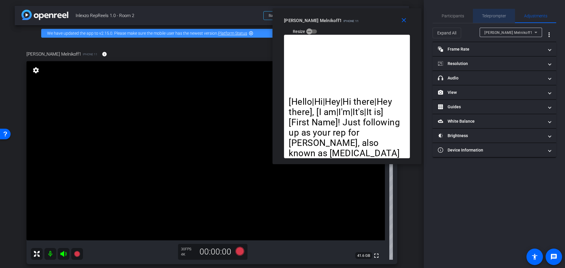
click at [501, 19] on span "Teleprompter" at bounding box center [494, 16] width 24 height 14
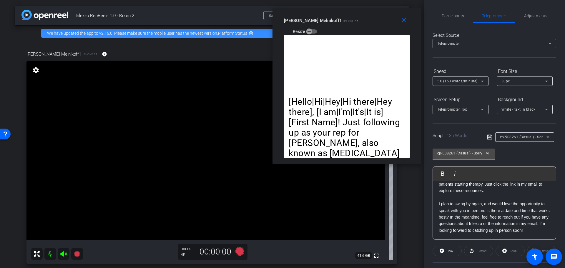
click at [533, 136] on span "cp-508261 (Casual) - Sorry I Missed You" at bounding box center [534, 136] width 69 height 5
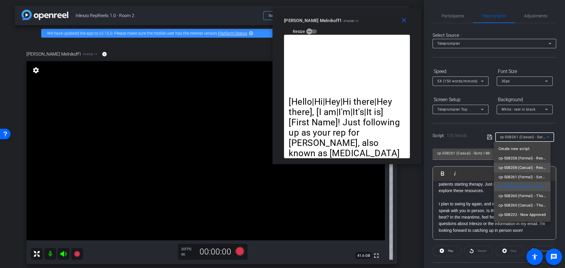
click at [530, 166] on span "cp-508258 (Casual) - Resources to Share" at bounding box center [523, 167] width 48 height 7
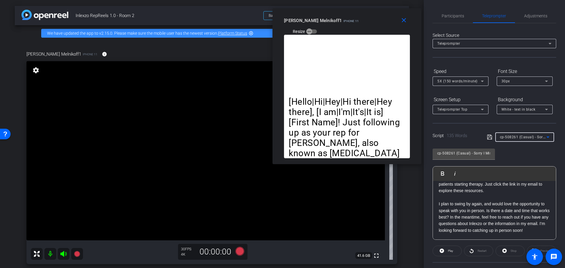
type input "cp-508258 (Casual) - Resources to Share"
click at [544, 17] on div "Adjustments" at bounding box center [535, 16] width 41 height 14
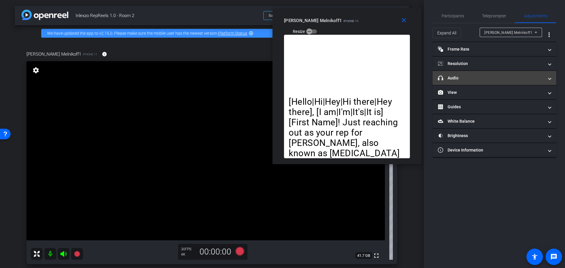
click at [492, 84] on mat-expansion-panel-header "headphone icon Audio" at bounding box center [495, 78] width 124 height 14
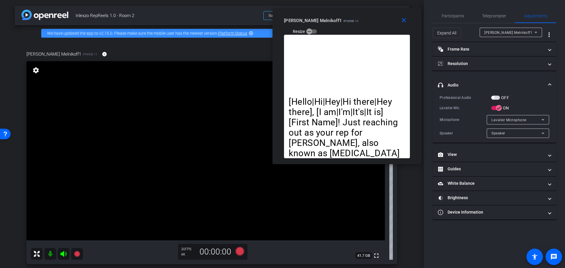
click at [494, 99] on span "button" at bounding box center [492, 97] width 3 height 3
click at [449, 12] on span "Participants" at bounding box center [453, 16] width 22 height 14
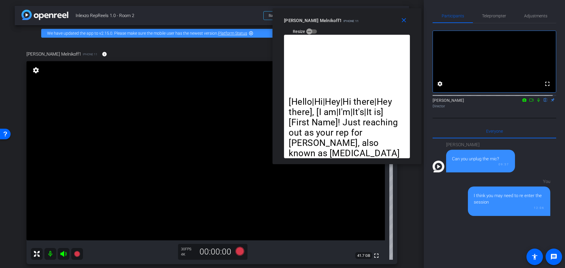
click at [536, 102] on icon at bounding box center [538, 100] width 5 height 4
click at [239, 250] on icon at bounding box center [239, 251] width 9 height 9
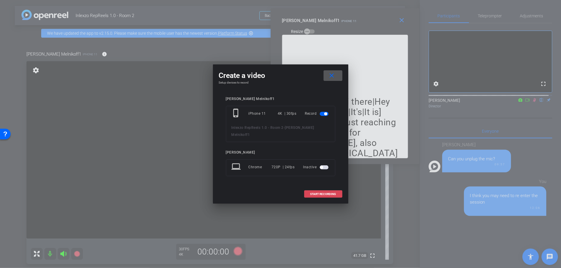
click at [318, 193] on span "START RECORDING" at bounding box center [323, 194] width 26 height 3
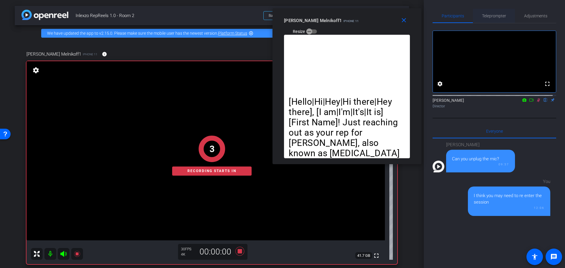
click at [483, 15] on span "Teleprompter" at bounding box center [494, 16] width 24 height 4
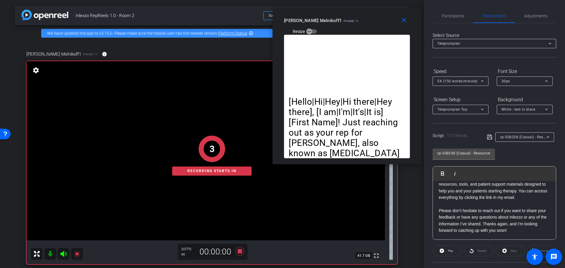
scroll to position [53, 0]
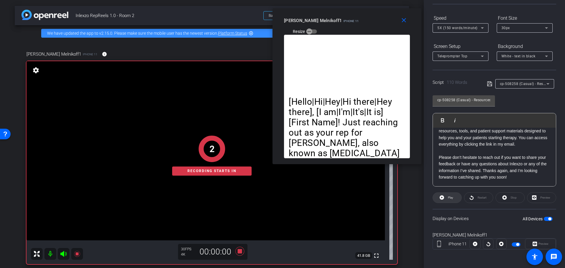
click at [445, 199] on span at bounding box center [447, 198] width 29 height 14
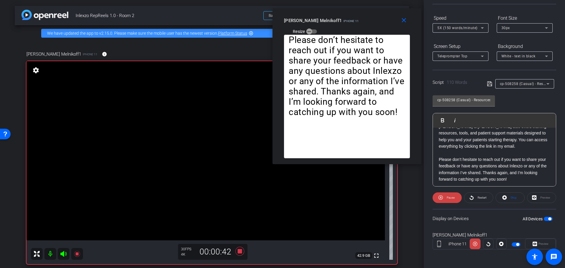
scroll to position [52, 0]
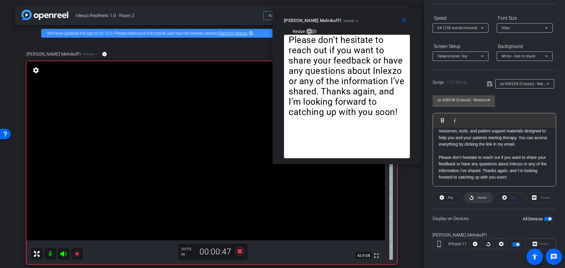
click at [478, 196] on span "Restart" at bounding box center [482, 197] width 9 height 3
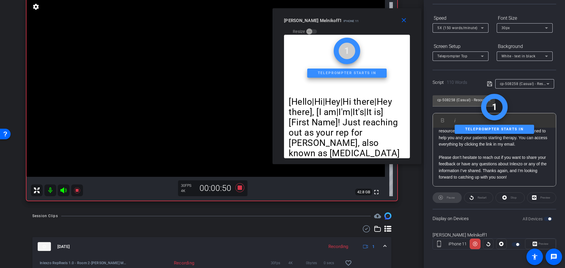
scroll to position [61, 0]
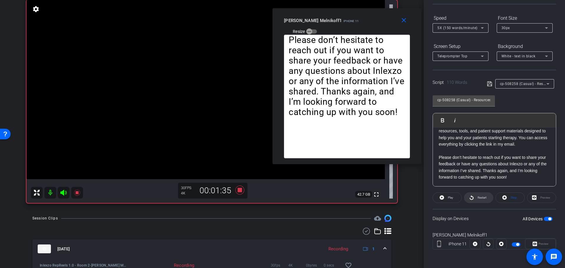
click at [478, 197] on span "Restart" at bounding box center [482, 197] width 9 height 3
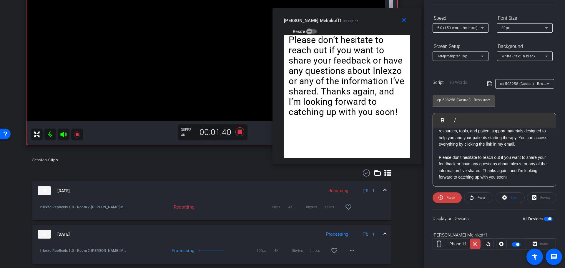
scroll to position [58, 0]
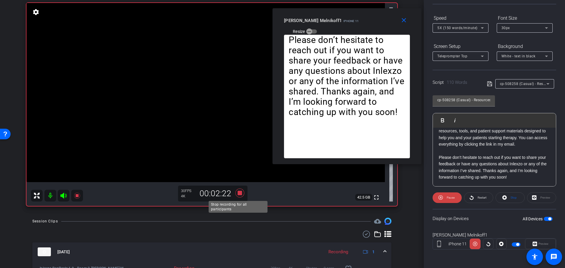
click at [238, 192] on icon at bounding box center [239, 193] width 9 height 9
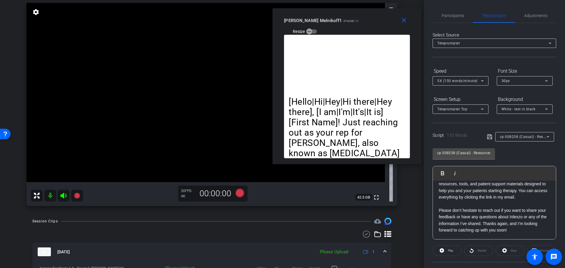
scroll to position [0, 0]
click at [539, 14] on span "Adjustments" at bounding box center [535, 16] width 23 height 4
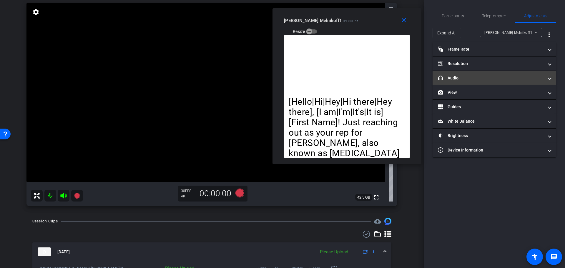
click at [460, 79] on mat-panel-title "headphone icon Audio" at bounding box center [491, 78] width 106 height 6
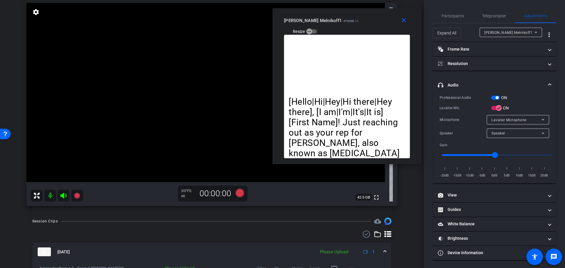
click at [496, 99] on span "button" at bounding box center [495, 98] width 9 height 4
click at [451, 9] on span "Participants" at bounding box center [453, 16] width 22 height 14
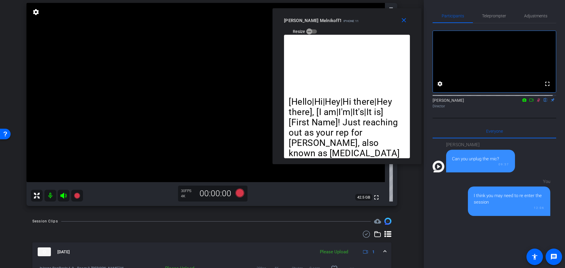
click at [536, 102] on icon at bounding box center [538, 100] width 5 height 4
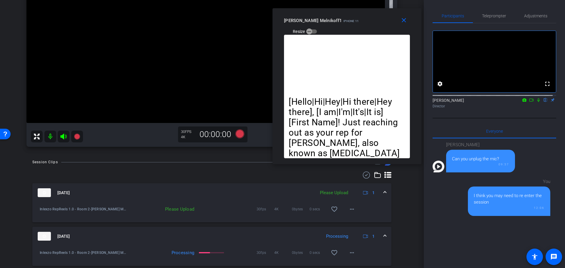
scroll to position [119, 0]
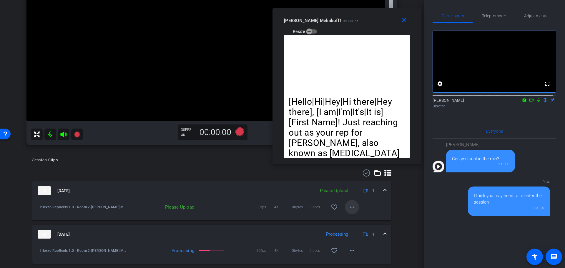
click at [348, 204] on mat-icon "more_horiz" at bounding box center [351, 207] width 7 height 7
click at [356, 216] on span "Upload" at bounding box center [358, 219] width 24 height 7
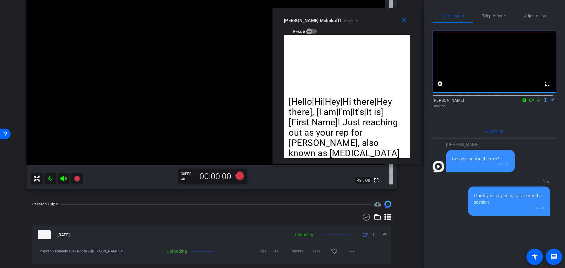
scroll to position [0, 0]
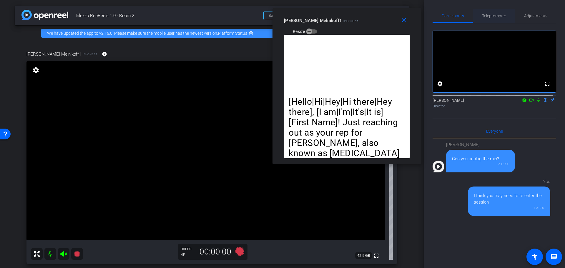
click at [484, 19] on span "Teleprompter" at bounding box center [494, 16] width 24 height 14
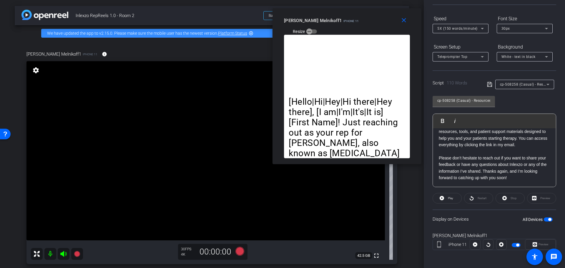
scroll to position [53, 0]
drag, startPoint x: 504, startPoint y: 170, endPoint x: 467, endPoint y: 179, distance: 38.6
click at [467, 179] on p "Please don’t hesitate to reach out if you want to share your feedback or have a…" at bounding box center [494, 167] width 111 height 26
click at [530, 167] on p "Please don’t hesitate to reach out if you want to share your feedback or have a…" at bounding box center [494, 167] width 111 height 26
drag, startPoint x: 529, startPoint y: 169, endPoint x: 520, endPoint y: 177, distance: 11.9
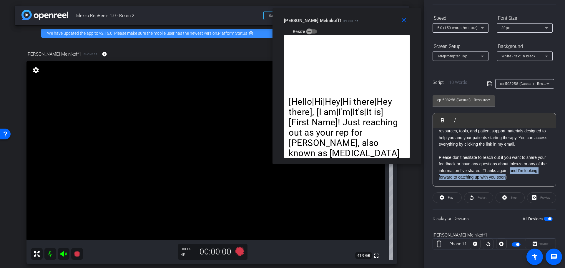
click at [520, 177] on p "Please don’t hesitate to reach out if you want to share your feedback or have a…" at bounding box center [494, 167] width 111 height 26
click at [526, 175] on p "Please don’t hesitate to reach out if you want to share your feedback or have a…" at bounding box center [494, 167] width 111 height 26
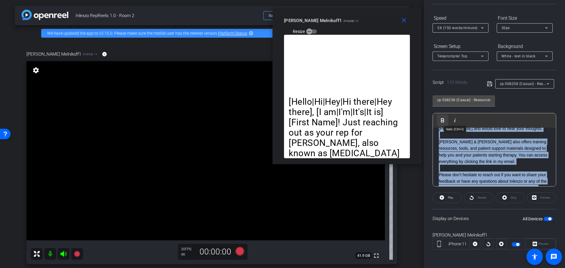
scroll to position [0, 0]
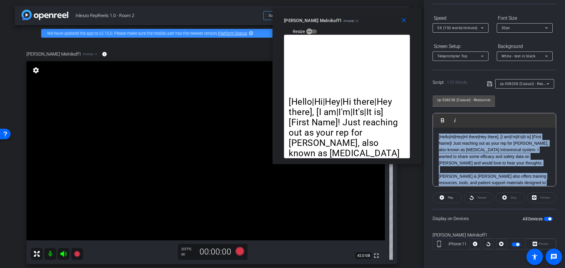
drag, startPoint x: 529, startPoint y: 177, endPoint x: 436, endPoint y: 126, distance: 105.9
click at [436, 126] on div "Play Play from this location Play Selected Play and display the selected text o…" at bounding box center [495, 150] width 124 height 74
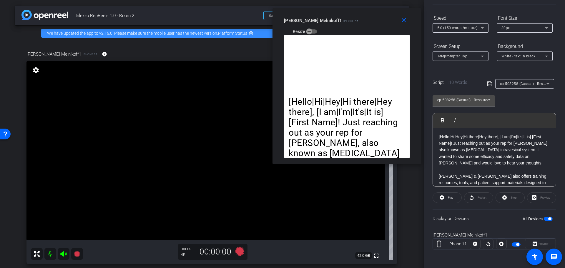
click at [477, 156] on p "[Hello|Hi|Hey|Hi there|Hey there], [I am|I'm|It's|It is] [First Name]! Just rea…" at bounding box center [494, 150] width 111 height 33
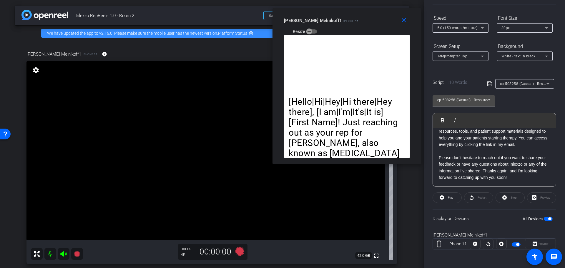
scroll to position [52, 0]
click at [524, 180] on p "Please don’t hesitate to reach out if you want to share your feedback or have a…" at bounding box center [494, 167] width 111 height 26
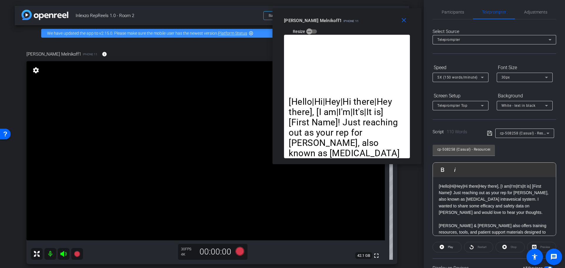
scroll to position [0, 0]
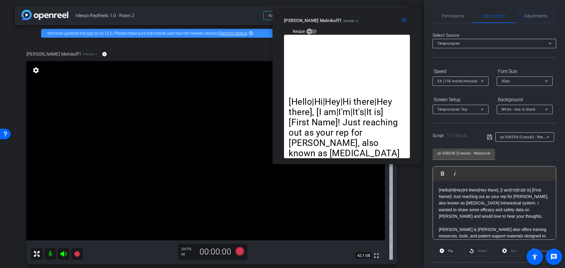
click at [531, 12] on span "Adjustments" at bounding box center [535, 16] width 23 height 14
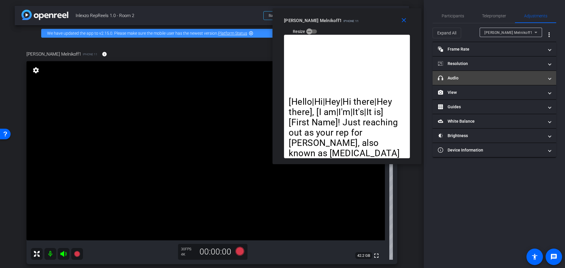
click at [477, 82] on mat-expansion-panel-header "headphone icon Audio" at bounding box center [495, 78] width 124 height 14
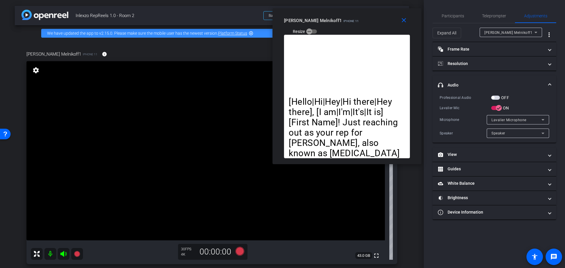
click at [497, 97] on span "button" at bounding box center [495, 98] width 9 height 4
click at [456, 19] on span "Participants" at bounding box center [453, 16] width 22 height 14
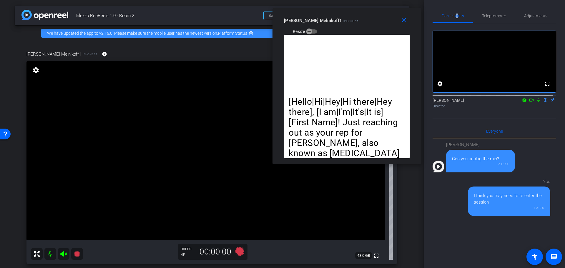
click at [531, 103] on mat-icon at bounding box center [531, 99] width 7 height 5
click at [536, 102] on icon at bounding box center [538, 100] width 5 height 4
click at [536, 103] on mat-icon at bounding box center [538, 99] width 7 height 5
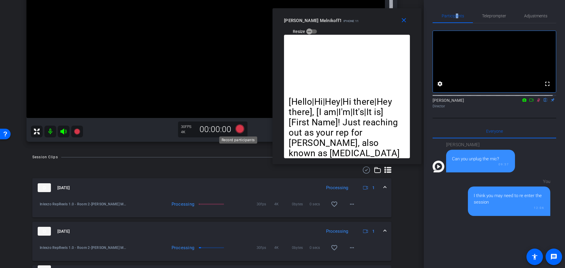
click at [239, 131] on icon at bounding box center [239, 128] width 9 height 9
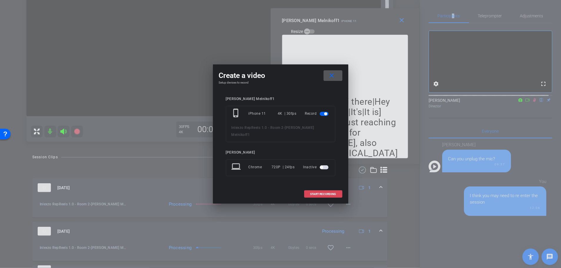
click at [315, 193] on span "START RECORDING" at bounding box center [323, 194] width 26 height 3
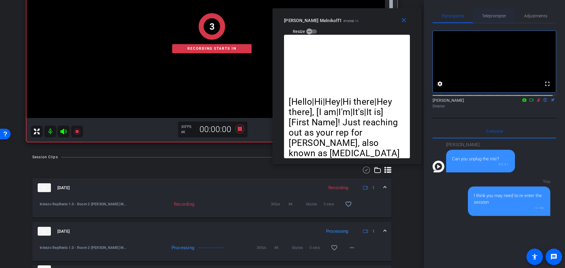
click at [506, 12] on div "Teleprompter" at bounding box center [494, 16] width 42 height 14
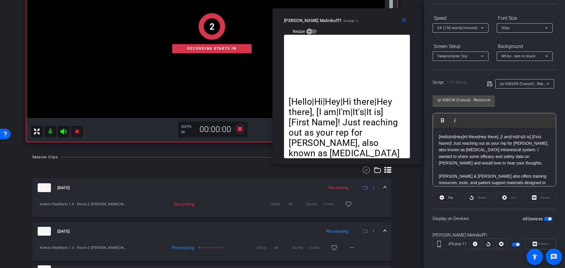
scroll to position [52, 0]
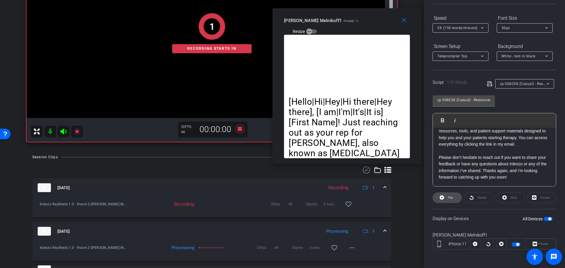
click at [441, 202] on span at bounding box center [447, 198] width 29 height 14
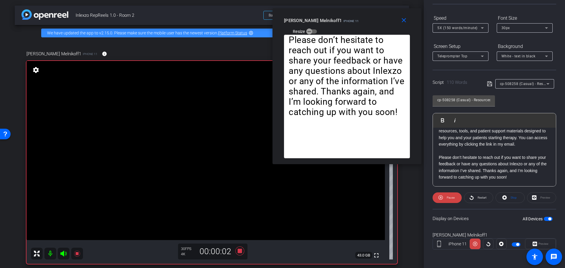
scroll to position [0, 0]
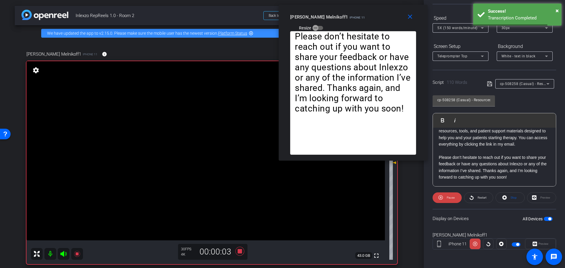
drag, startPoint x: 342, startPoint y: 15, endPoint x: 351, endPoint y: 7, distance: 12.2
click at [351, 7] on div "close Amy Melnikoff1 iPhone 11 Resize" at bounding box center [353, 18] width 149 height 26
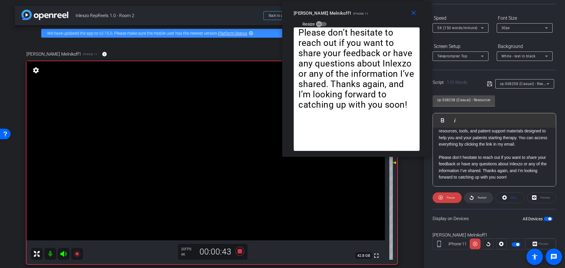
click at [482, 197] on span "Restart" at bounding box center [482, 197] width 9 height 3
click at [237, 253] on icon at bounding box center [239, 251] width 9 height 9
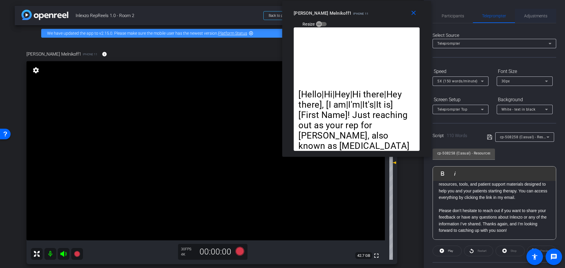
click at [527, 15] on span "Adjustments" at bounding box center [535, 16] width 23 height 4
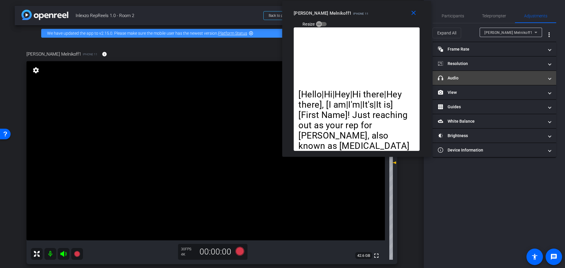
click at [471, 84] on mat-expansion-panel-header "headphone icon Audio" at bounding box center [495, 78] width 124 height 14
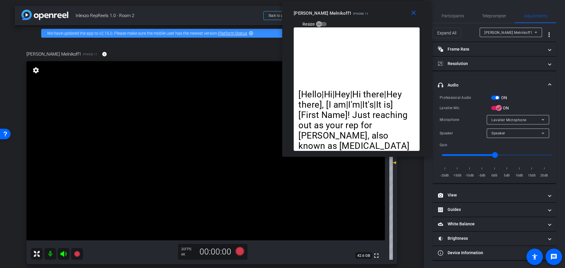
drag, startPoint x: 497, startPoint y: 98, endPoint x: 495, endPoint y: 95, distance: 4.0
click at [497, 98] on span "button" at bounding box center [497, 97] width 3 height 3
click at [458, 13] on span "Participants" at bounding box center [453, 16] width 22 height 14
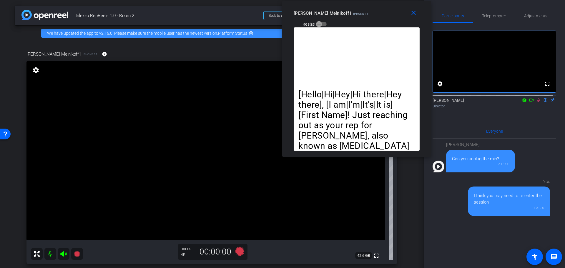
click at [536, 102] on icon at bounding box center [538, 100] width 5 height 4
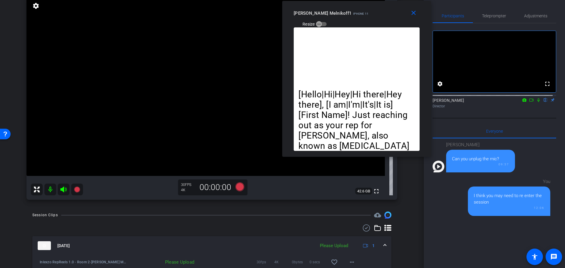
scroll to position [122, 0]
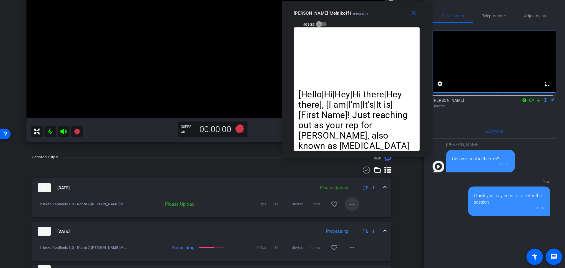
click at [353, 203] on span at bounding box center [352, 204] width 14 height 14
click at [354, 214] on span "Upload" at bounding box center [358, 216] width 24 height 7
click at [409, 202] on div "arrow_back Inlexzo RepReels 1.0 - Room 2 Back to project Send invite account_bo…" at bounding box center [212, 134] width 424 height 268
click at [415, 13] on mat-icon "close" at bounding box center [413, 12] width 7 height 7
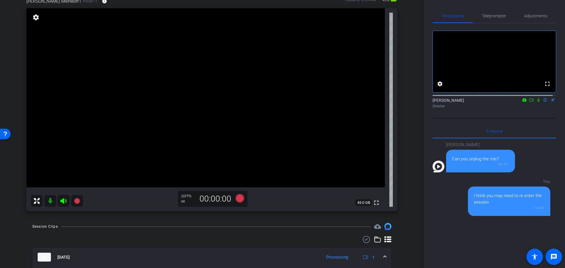
scroll to position [0, 0]
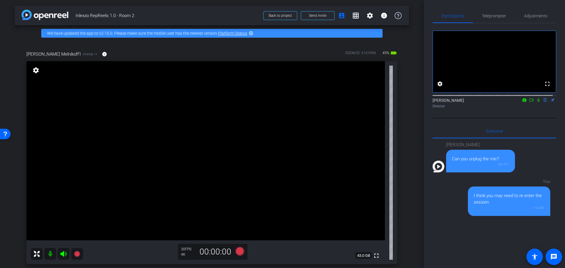
click at [529, 102] on icon at bounding box center [531, 100] width 5 height 4
click at [102, 55] on mat-icon "info" at bounding box center [104, 53] width 5 height 5
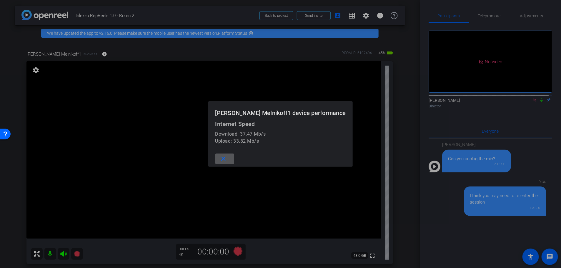
click at [227, 159] on mat-icon "close" at bounding box center [223, 158] width 7 height 7
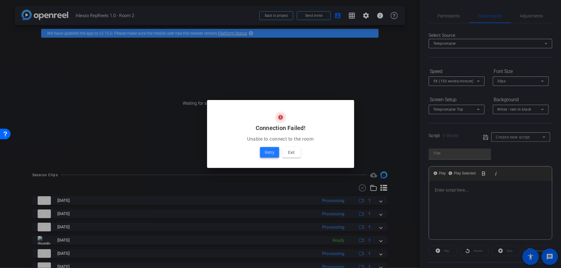
click at [273, 149] on span "Retry" at bounding box center [270, 152] width 10 height 7
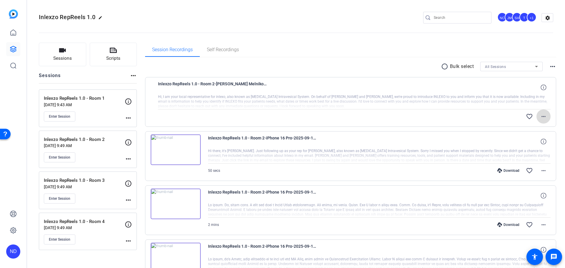
click at [543, 122] on span at bounding box center [543, 116] width 14 height 14
click at [528, 130] on span "Download Original" at bounding box center [524, 128] width 35 height 7
click at [543, 119] on mat-icon "more_horiz" at bounding box center [543, 116] width 7 height 7
click at [526, 131] on span "Download Original" at bounding box center [524, 128] width 35 height 7
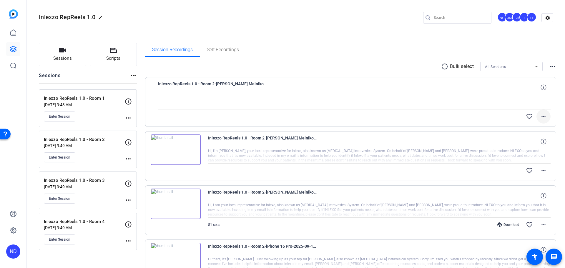
click at [540, 117] on mat-icon "more_horiz" at bounding box center [543, 116] width 7 height 7
click at [531, 127] on span "Upload" at bounding box center [531, 128] width 24 height 7
click at [541, 116] on mat-icon "more_horiz" at bounding box center [543, 116] width 7 height 7
click at [525, 129] on span "Upload" at bounding box center [531, 128] width 24 height 7
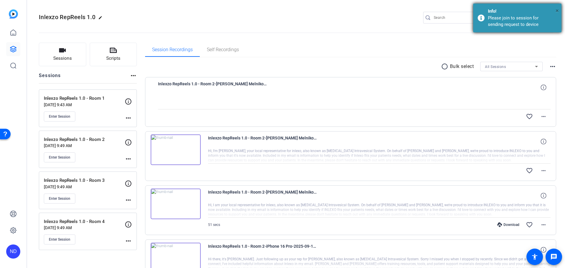
click at [558, 10] on span "×" at bounding box center [557, 10] width 3 height 7
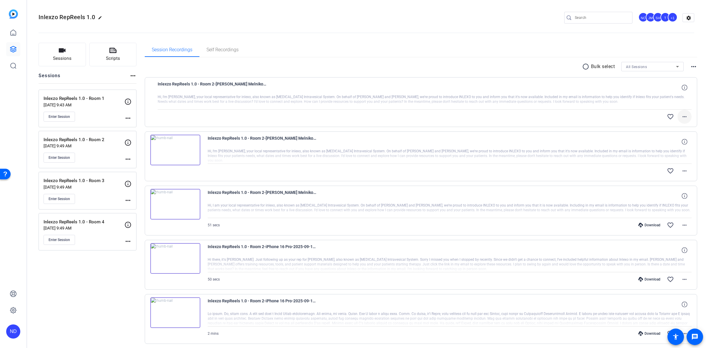
click at [565, 118] on mat-icon "more_horiz" at bounding box center [684, 116] width 7 height 7
click at [565, 130] on span "Download Original" at bounding box center [665, 128] width 35 height 7
click at [108, 138] on p "Inlexzo RepReels 1.0 - Room 2" at bounding box center [84, 139] width 81 height 7
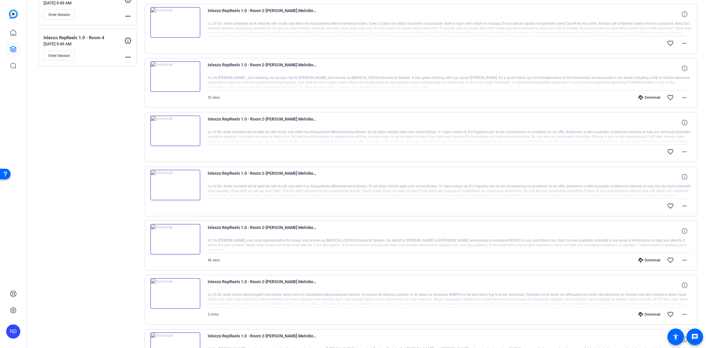
scroll to position [308, 0]
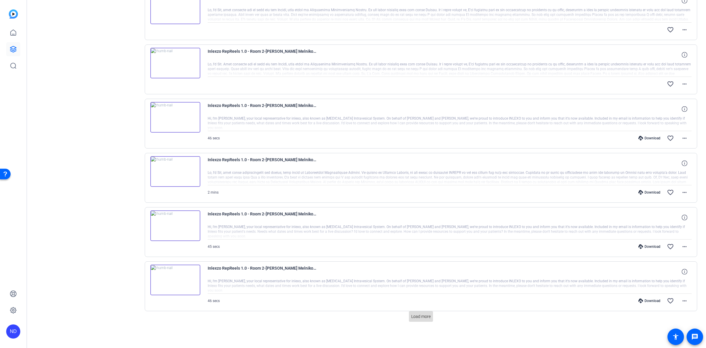
click at [419, 317] on span "Load more" at bounding box center [420, 316] width 19 height 6
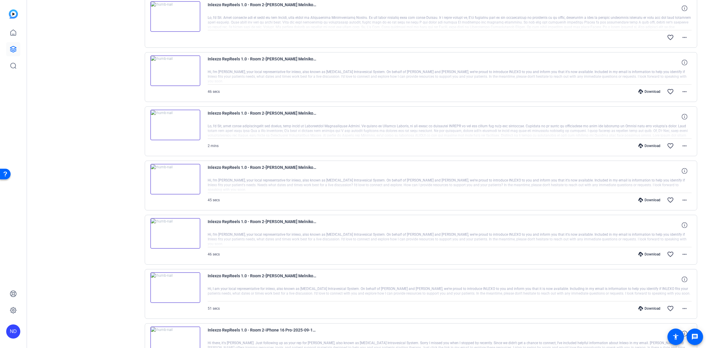
scroll to position [369, 0]
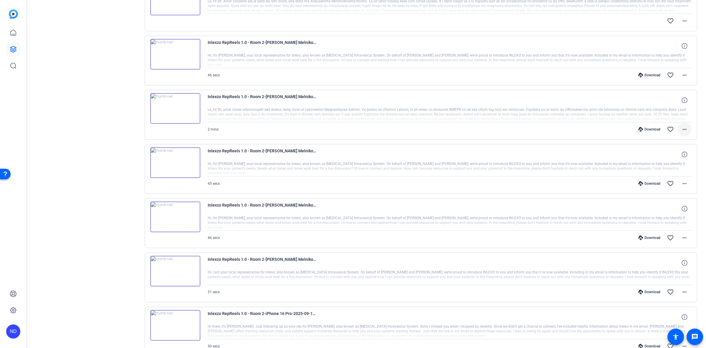
click at [683, 127] on mat-icon "more_horiz" at bounding box center [684, 129] width 7 height 7
click at [670, 142] on span "Download Original" at bounding box center [665, 142] width 35 height 7
click at [682, 71] on span at bounding box center [685, 75] width 14 height 14
click at [671, 85] on span "Download Original" at bounding box center [665, 88] width 35 height 7
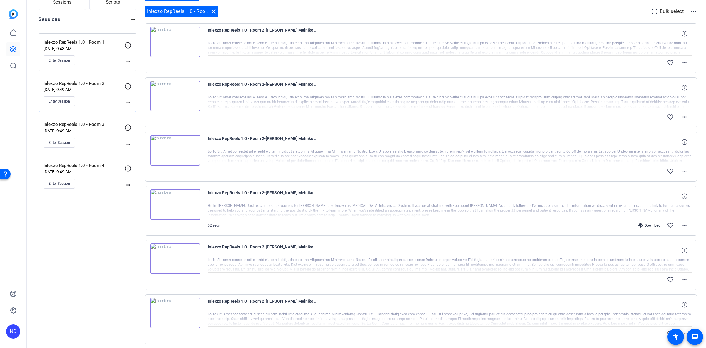
scroll to position [68, 0]
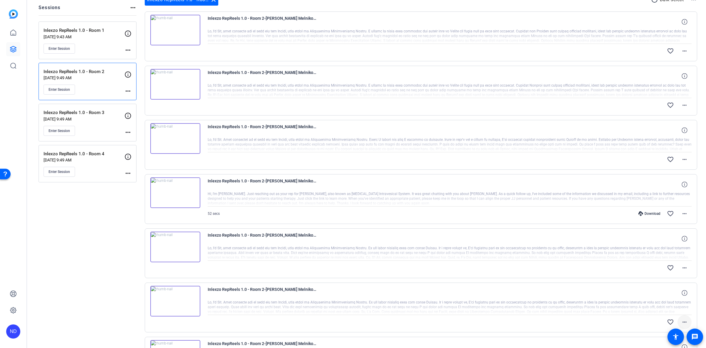
click at [682, 321] on mat-icon "more_horiz" at bounding box center [684, 321] width 7 height 7
click at [669, 275] on span "Download Original" at bounding box center [665, 273] width 35 height 7
click at [682, 268] on mat-icon "more_horiz" at bounding box center [684, 267] width 7 height 7
click at [667, 279] on span "Download Original" at bounding box center [665, 280] width 35 height 7
click at [681, 215] on mat-icon "more_horiz" at bounding box center [684, 213] width 7 height 7
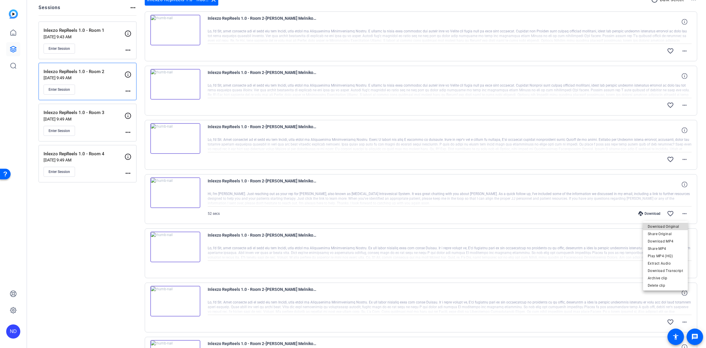
click at [669, 225] on span "Download Original" at bounding box center [665, 225] width 35 height 7
click at [681, 160] on mat-icon "more_horiz" at bounding box center [684, 159] width 7 height 7
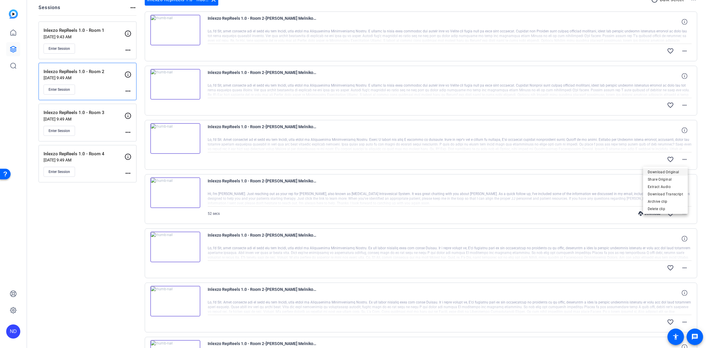
click at [664, 168] on span "Download Original" at bounding box center [665, 171] width 35 height 7
click at [681, 105] on mat-icon "more_horiz" at bounding box center [684, 105] width 7 height 7
click at [669, 114] on span "Download Original" at bounding box center [665, 117] width 35 height 7
click at [680, 46] on span at bounding box center [685, 51] width 14 height 14
click at [654, 64] on span "Download Original" at bounding box center [665, 62] width 35 height 7
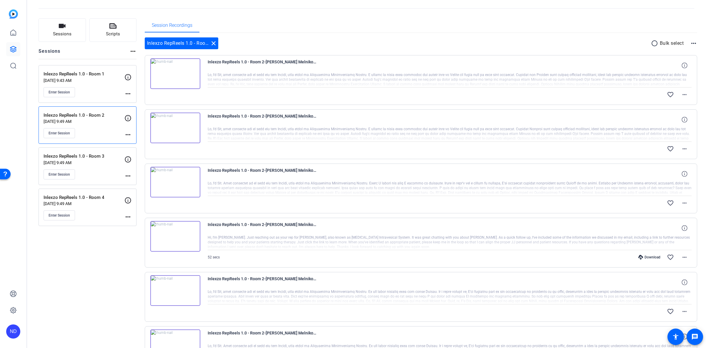
scroll to position [7, 0]
